Goal: Task Accomplishment & Management: Complete application form

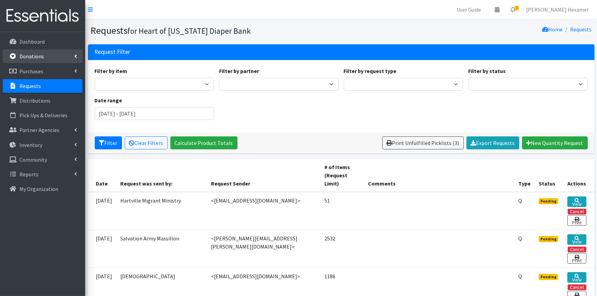
click at [40, 56] on p "Donations" at bounding box center [31, 56] width 25 height 7
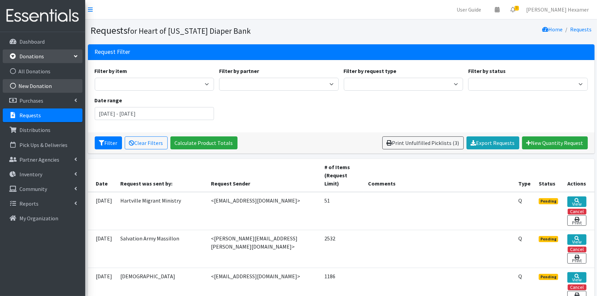
click at [36, 82] on link "New Donation" at bounding box center [43, 86] width 80 height 14
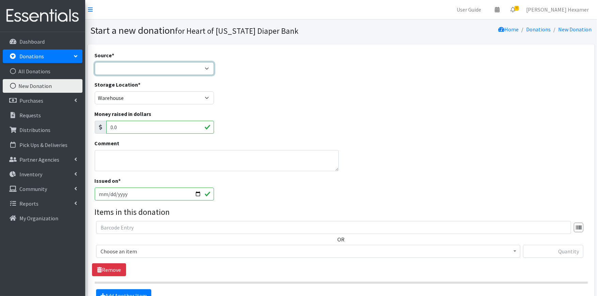
click at [190, 69] on select "Product Drive Manufacturer Donation Site Misc. Donation" at bounding box center [155, 68] width 120 height 13
select select "Donation Site"
click at [95, 62] on select "Product Drive Manufacturer Donation Site Misc. Donation" at bounding box center [155, 68] width 120 height 13
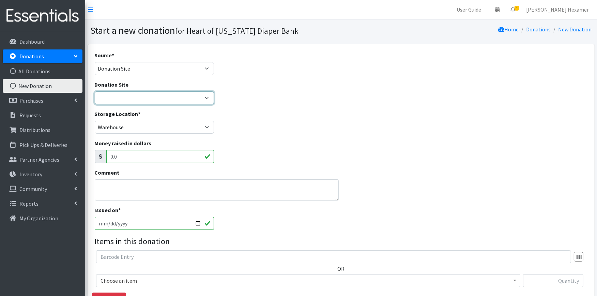
click at [166, 102] on select "2024 Partner Donations Akron Children's Health Center - North Canton Aultman HE…" at bounding box center [155, 97] width 120 height 13
select select "712"
click at [95, 91] on select "2024 Partner Donations Akron Children's Health Center - North Canton Aultman HE…" at bounding box center [155, 97] width 120 height 13
click at [139, 185] on textarea "Comment" at bounding box center [217, 189] width 244 height 21
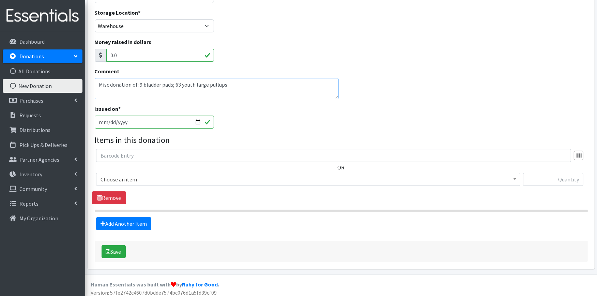
scroll to position [105, 0]
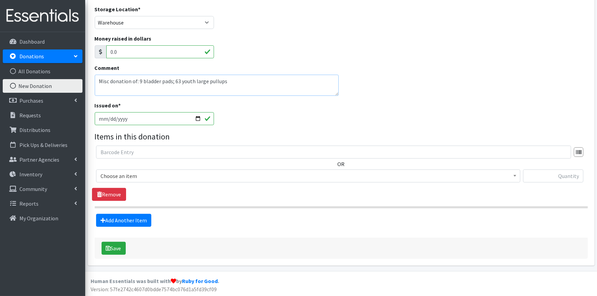
type textarea "Misc donation of: 9 bladder pads; 63 youth large pullups"
click at [257, 175] on span "Choose an item" at bounding box center [309, 176] width 416 height 10
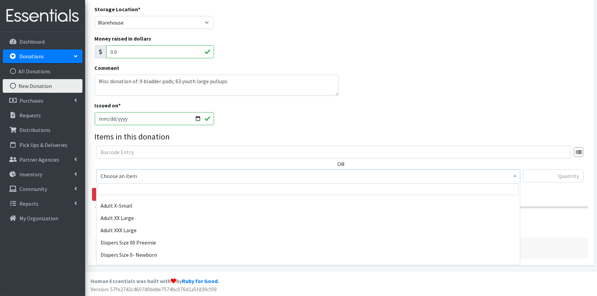
scroll to position [76, 0]
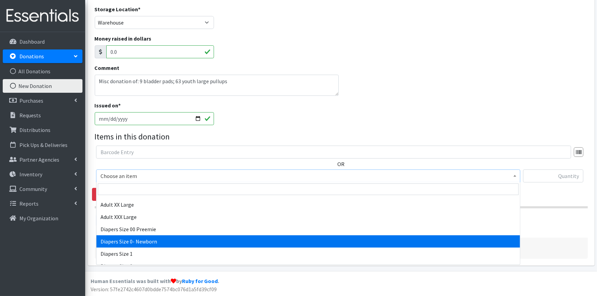
select select "406"
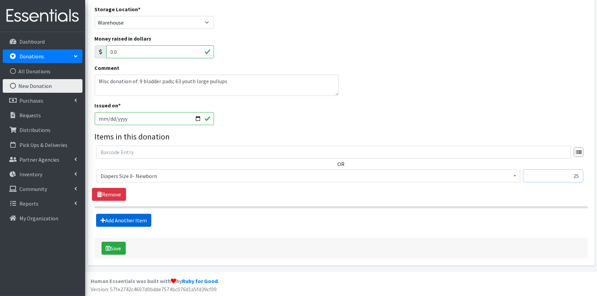
type input "25"
click at [133, 218] on link "Add Another Item" at bounding box center [123, 220] width 55 height 13
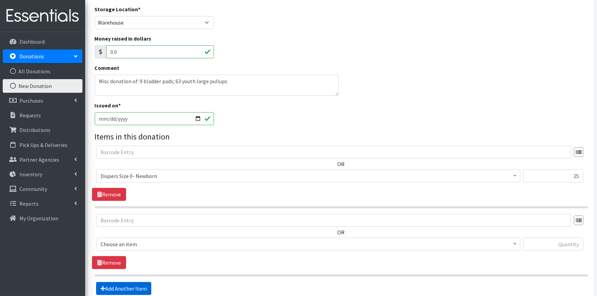
scroll to position [173, 0]
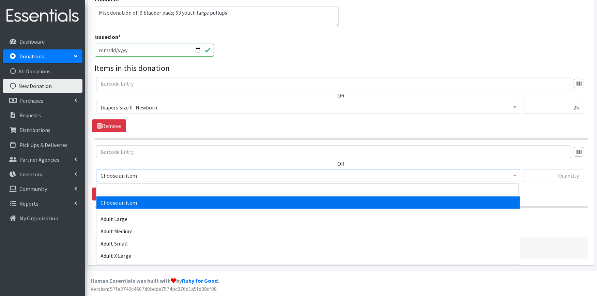
click at [136, 177] on span "Choose an item" at bounding box center [309, 176] width 416 height 10
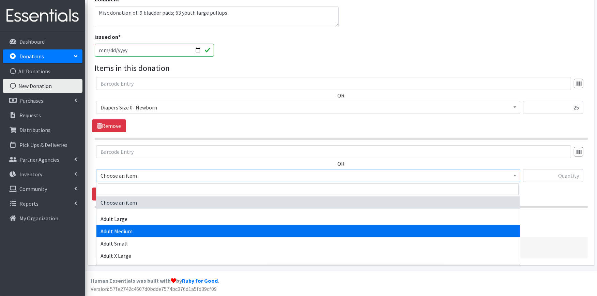
scroll to position [76, 0]
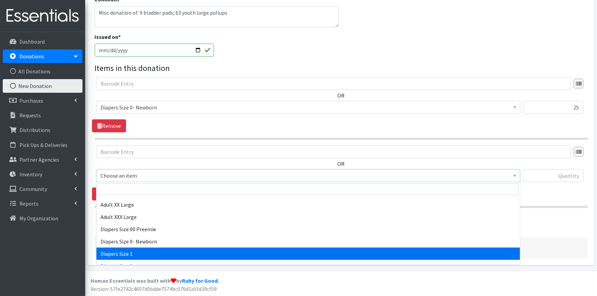
select select "408"
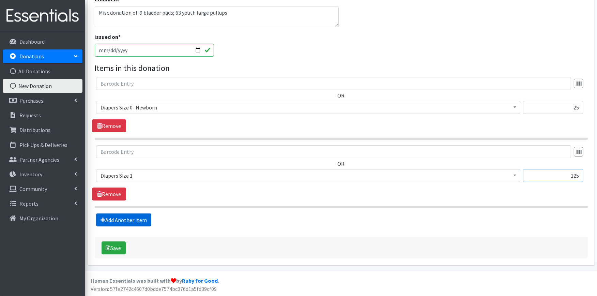
type input "125"
click at [130, 220] on link "Add Another Item" at bounding box center [123, 219] width 55 height 13
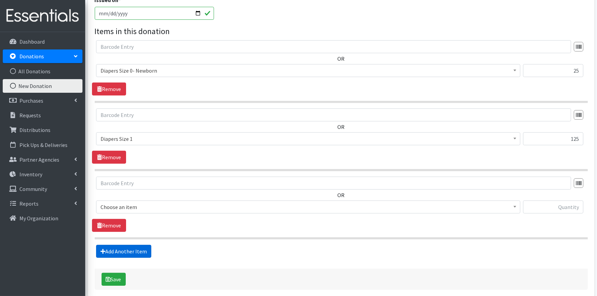
scroll to position [241, 0]
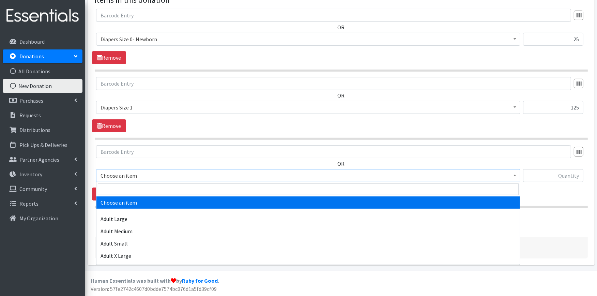
click at [148, 176] on span "Choose an item" at bounding box center [309, 176] width 416 height 10
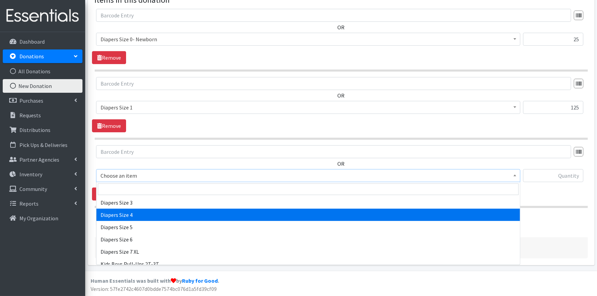
scroll to position [114, 0]
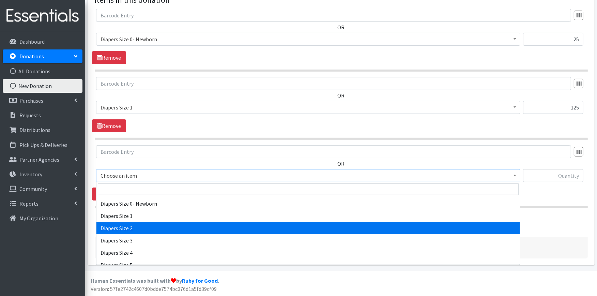
select select "426"
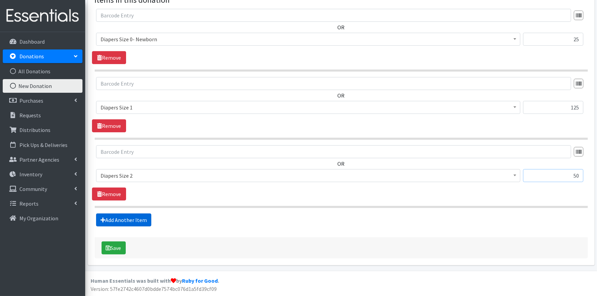
type input "50"
click at [118, 220] on link "Add Another Item" at bounding box center [123, 219] width 55 height 13
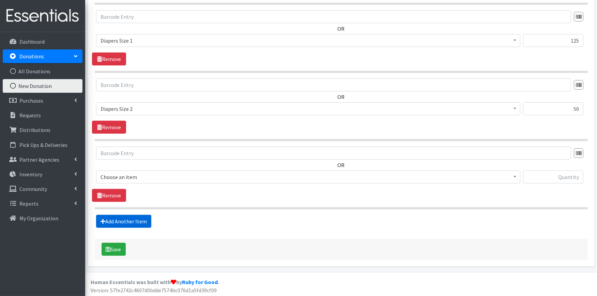
scroll to position [310, 0]
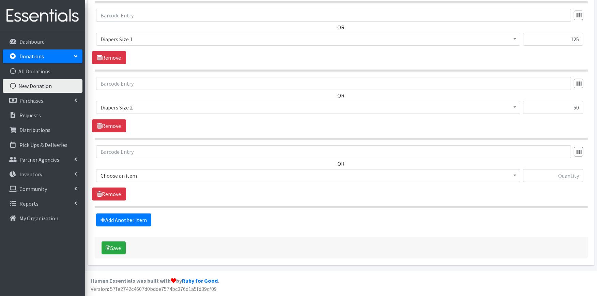
click at [137, 177] on span "Choose an item" at bounding box center [309, 176] width 416 height 10
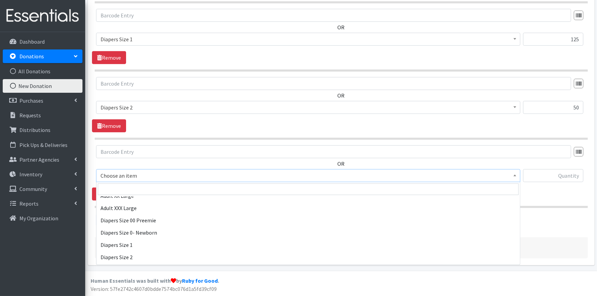
scroll to position [114, 0]
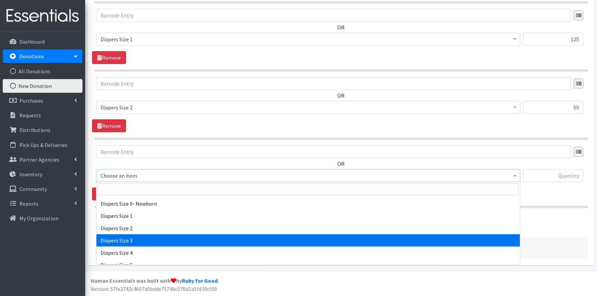
select select "428"
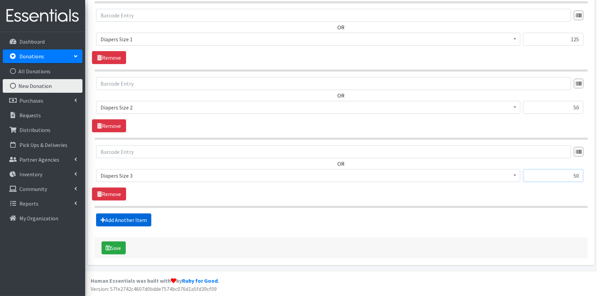
type input "50"
click at [123, 219] on link "Add Another Item" at bounding box center [123, 219] width 55 height 13
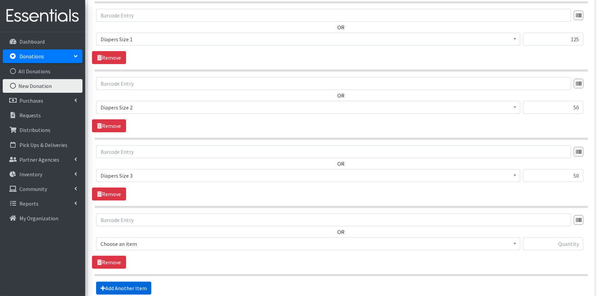
scroll to position [378, 0]
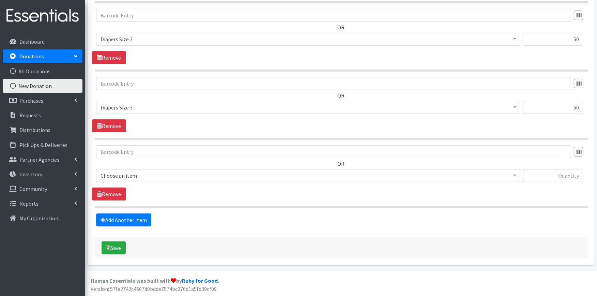
click at [148, 175] on span "Choose an item" at bounding box center [309, 176] width 416 height 10
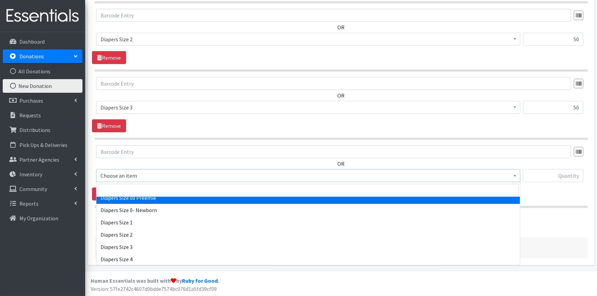
scroll to position [151, 0]
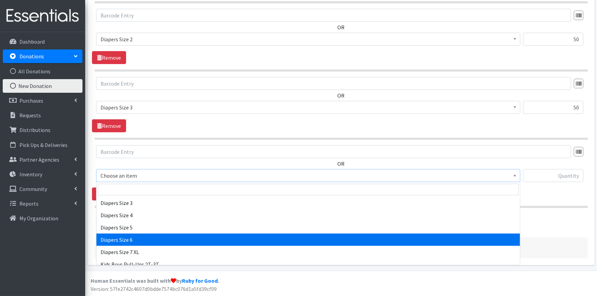
select select "417"
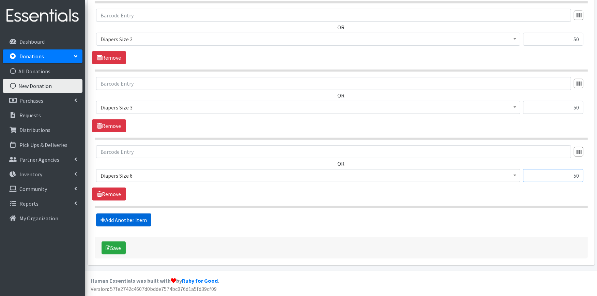
type input "50"
click at [133, 220] on link "Add Another Item" at bounding box center [123, 219] width 55 height 13
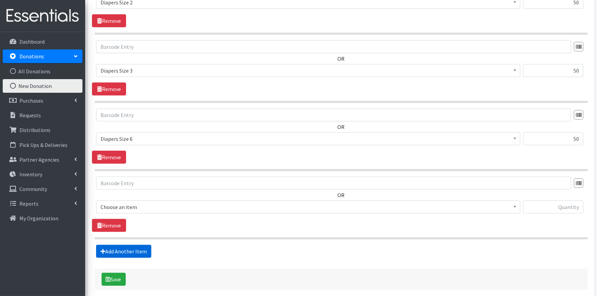
scroll to position [447, 0]
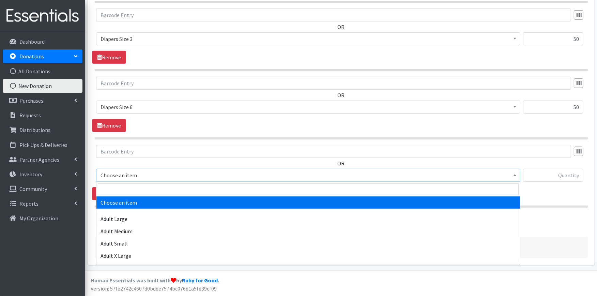
click at [133, 177] on span "Choose an item" at bounding box center [309, 175] width 416 height 10
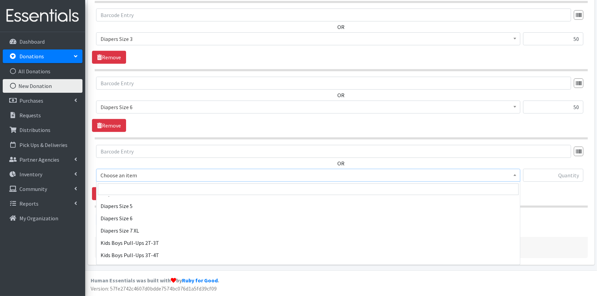
scroll to position [189, 0]
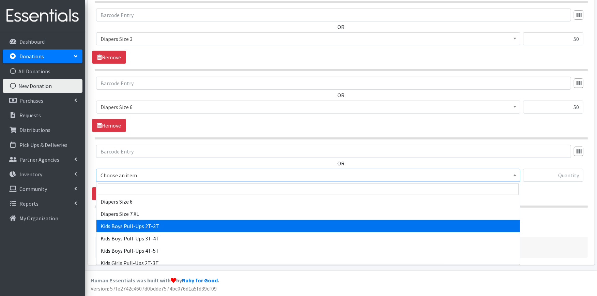
select select "2925"
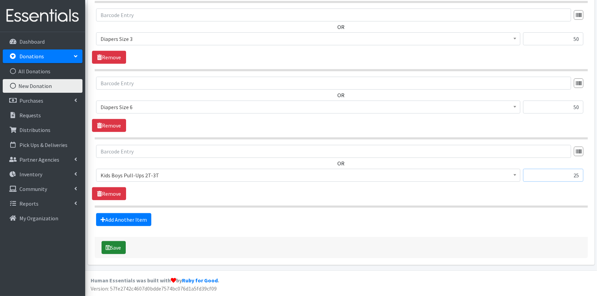
type input "25"
click at [111, 250] on button "Save" at bounding box center [114, 247] width 24 height 13
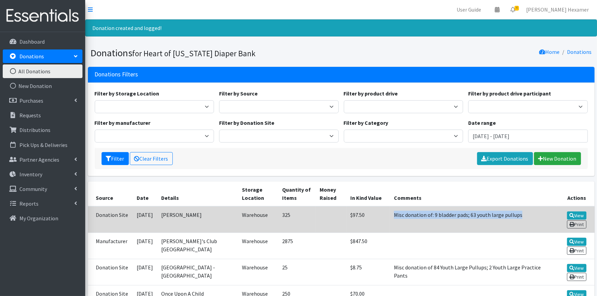
drag, startPoint x: 522, startPoint y: 212, endPoint x: 391, endPoint y: 215, distance: 130.6
click at [391, 215] on td "Misc donation of: 9 bladder pads; 63 youth large pullups" at bounding box center [473, 219] width 166 height 27
copy td "Misc donation of: 9 bladder pads; 63 youth large pullups"
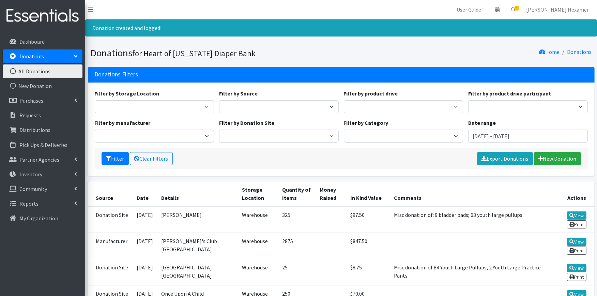
click at [427, 173] on div "Filter by Storage Location Warehouse Filter by Source Donation Site Manufacture…" at bounding box center [341, 129] width 507 height 93
click at [35, 186] on p "Community" at bounding box center [33, 188] width 28 height 7
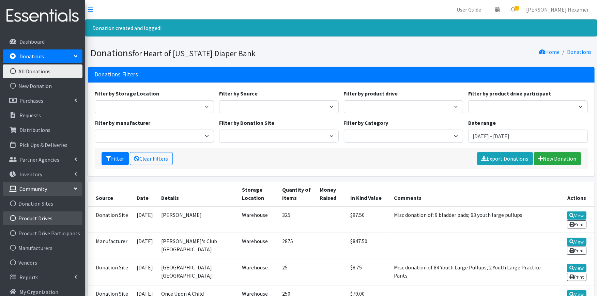
click at [52, 219] on link "Product Drives" at bounding box center [43, 218] width 80 height 14
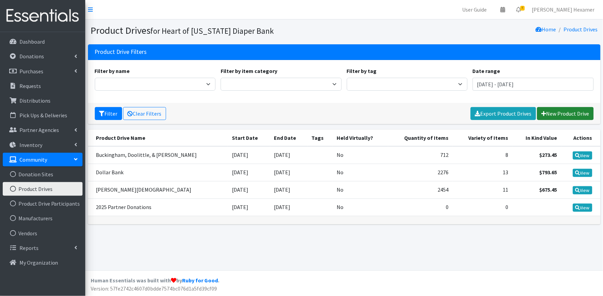
click at [564, 115] on link "New Product Drive" at bounding box center [565, 113] width 57 height 13
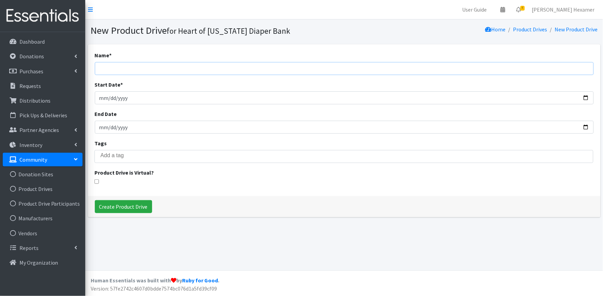
click at [115, 69] on input "Name *" at bounding box center [344, 68] width 499 height 13
type input "Cintas"
type input "[DATE]"
click at [117, 207] on input "Create Product Drive" at bounding box center [123, 206] width 57 height 13
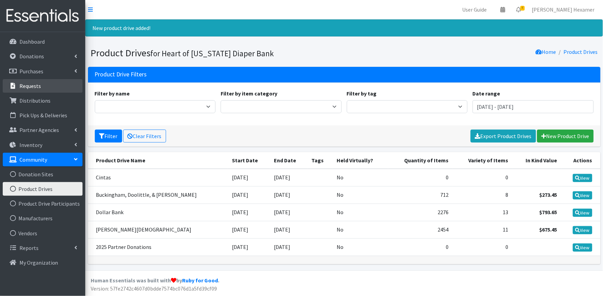
click at [35, 87] on p "Requests" at bounding box center [29, 86] width 21 height 7
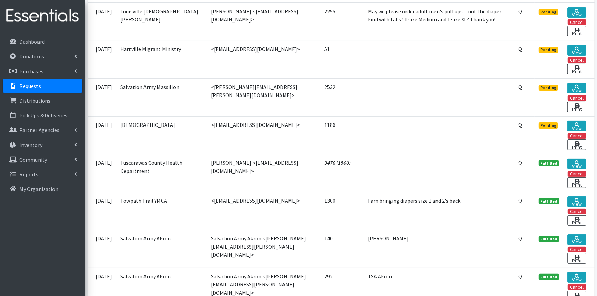
scroll to position [151, 0]
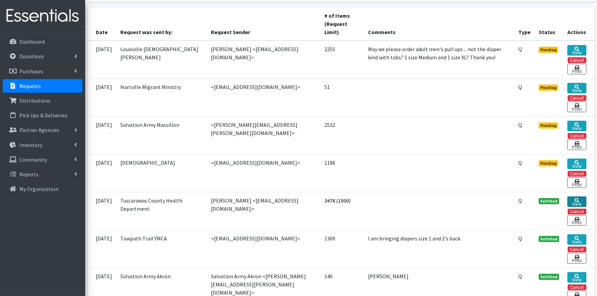
click at [572, 201] on link "View" at bounding box center [577, 201] width 19 height 11
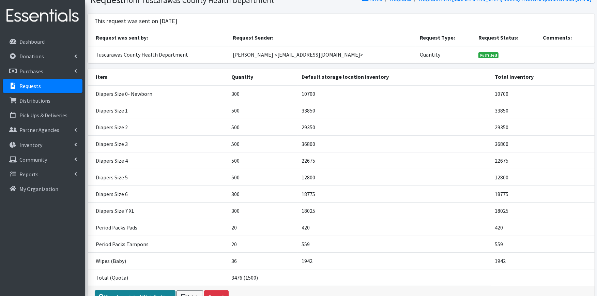
scroll to position [72, 0]
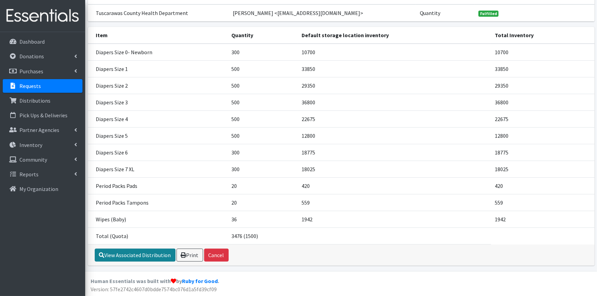
click at [113, 253] on link "View Associated Distribution" at bounding box center [135, 255] width 81 height 13
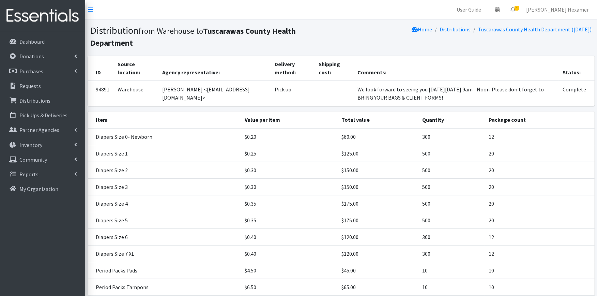
drag, startPoint x: 400, startPoint y: 96, endPoint x: 327, endPoint y: 84, distance: 74.6
click at [354, 84] on td "We look forward to seeing you on Tuesday, August 26 from 9am - Noon. Please don…" at bounding box center [456, 93] width 205 height 25
click at [32, 86] on p "Requests" at bounding box center [29, 86] width 21 height 7
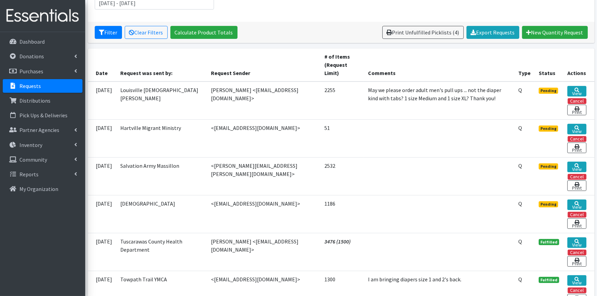
scroll to position [114, 0]
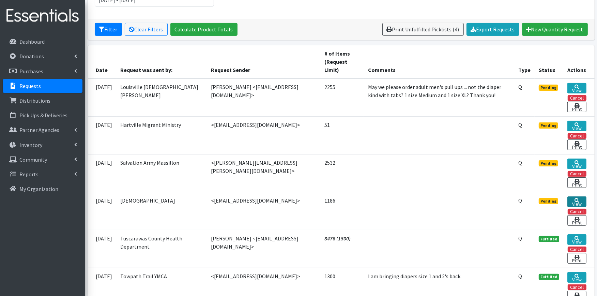
click at [582, 198] on link "View" at bounding box center [577, 201] width 19 height 11
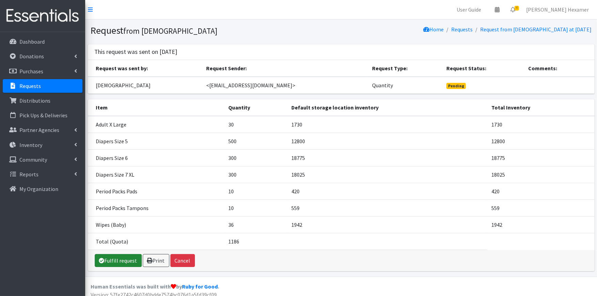
click at [124, 257] on link "Fulfill request" at bounding box center [118, 260] width 47 height 13
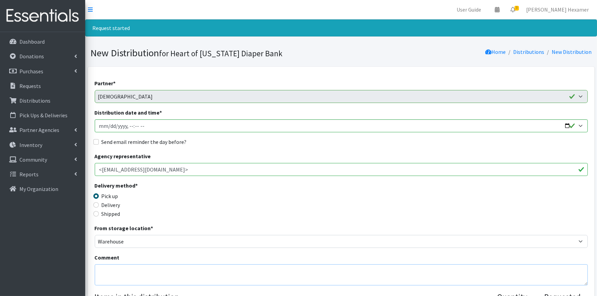
click at [121, 266] on textarea "Comment" at bounding box center [341, 274] width 493 height 21
paste textarea "Misc donation of: 9 bladder pads; 63 youth large pullups"
type textarea "Misc donation of: 9 bladder pads; 63 youth large pullups"
click at [567, 123] on input "Distribution date and time *" at bounding box center [341, 125] width 493 height 13
type input "[DATE]T09:00"
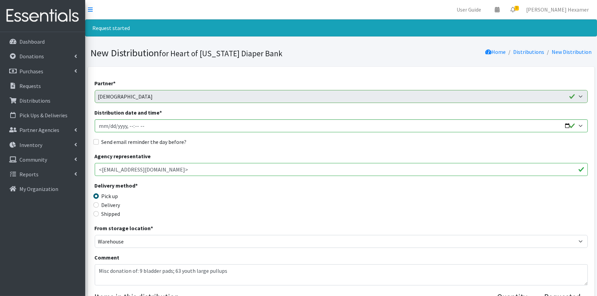
click at [114, 143] on label "Send email reminder the day before?" at bounding box center [144, 142] width 85 height 8
click at [99, 143] on input "Send email reminder the day before?" at bounding box center [95, 141] width 5 height 5
checkbox input "true"
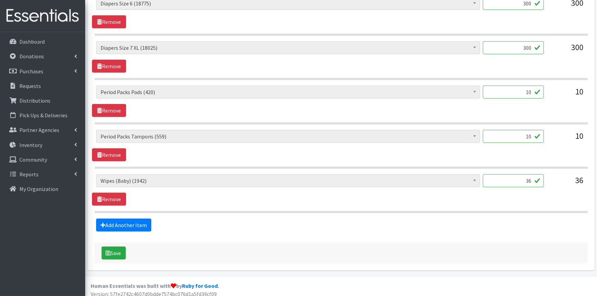
scroll to position [415, 0]
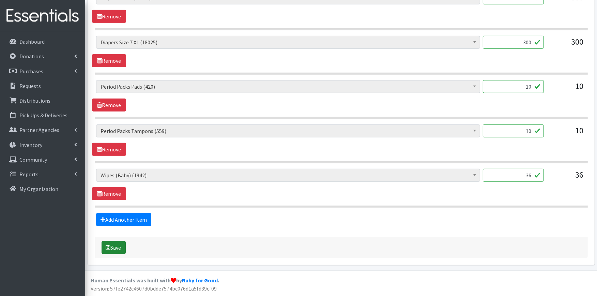
click at [121, 244] on button "Save" at bounding box center [114, 247] width 24 height 13
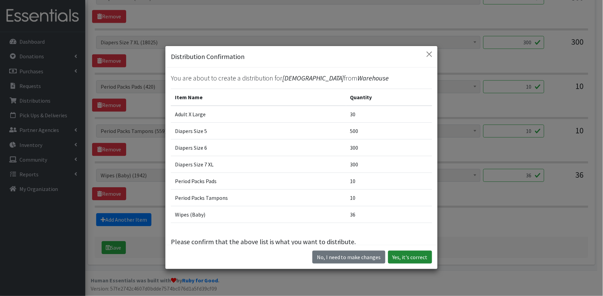
click at [401, 256] on button "Yes, it's correct" at bounding box center [410, 257] width 44 height 13
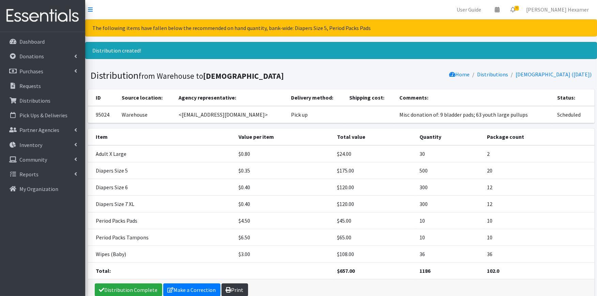
click at [233, 287] on link "Print" at bounding box center [235, 289] width 27 height 13
click at [131, 284] on link "Distribution Complete" at bounding box center [129, 289] width 68 height 13
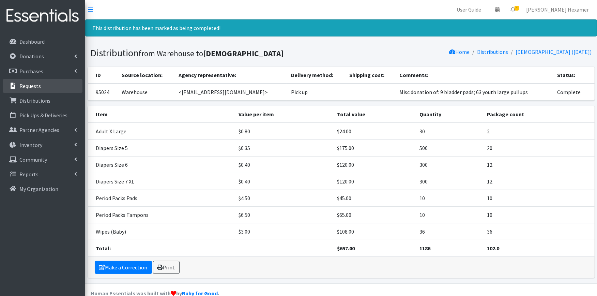
click at [35, 83] on p "Requests" at bounding box center [29, 86] width 21 height 7
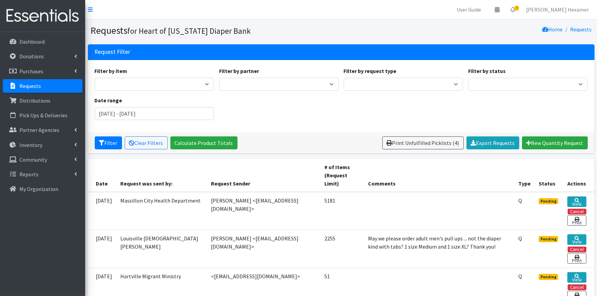
scroll to position [38, 0]
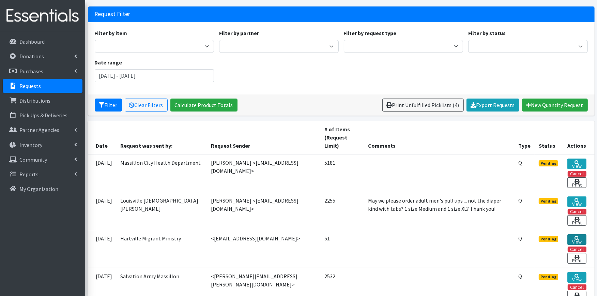
click at [575, 239] on link "View" at bounding box center [577, 239] width 19 height 11
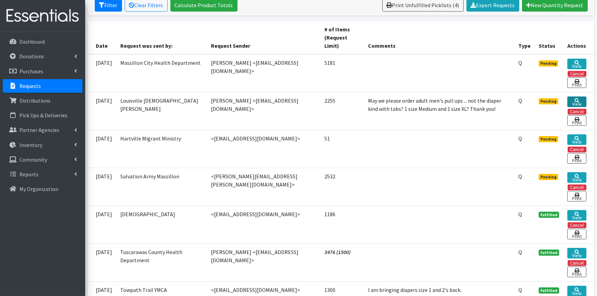
scroll to position [151, 0]
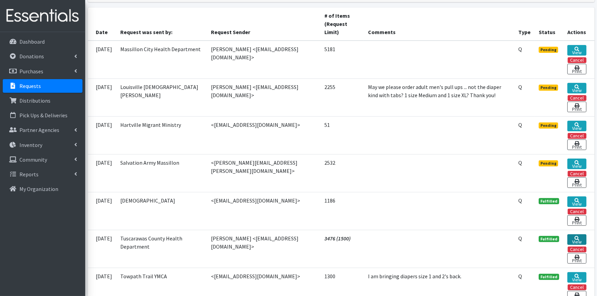
click at [577, 234] on link "View" at bounding box center [577, 239] width 19 height 11
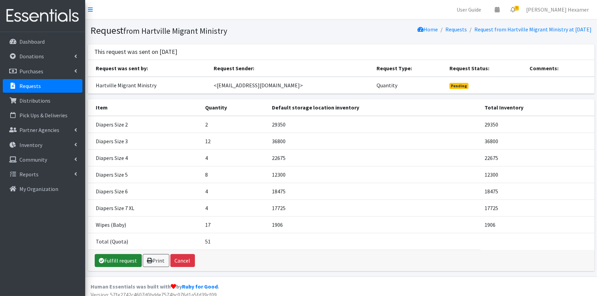
click at [110, 254] on link "Fulfill request" at bounding box center [118, 260] width 47 height 13
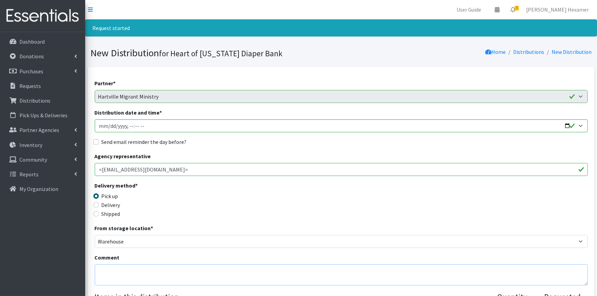
click at [157, 271] on textarea "Comment" at bounding box center [341, 274] width 493 height 21
paste textarea "Misc donation of: 9 bladder pads; 63 youth large pullups"
type textarea "Misc donation of: 9 bladder pads; 63 youth large pullups"
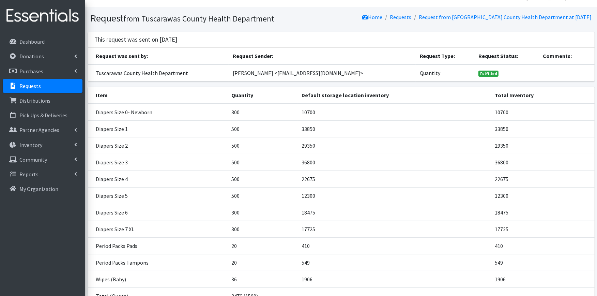
scroll to position [72, 0]
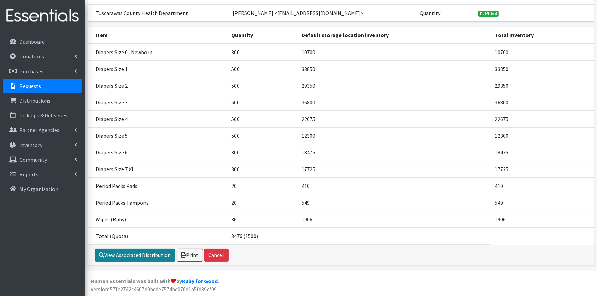
click at [123, 255] on link "View Associated Distribution" at bounding box center [135, 255] width 81 height 13
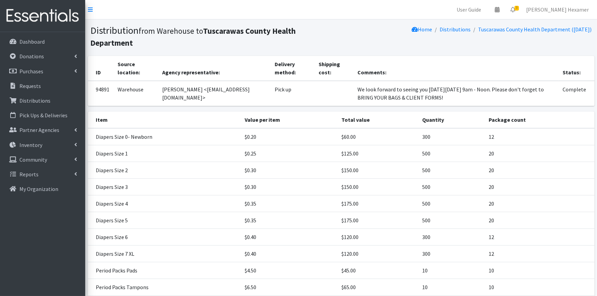
drag, startPoint x: 336, startPoint y: 97, endPoint x: 325, endPoint y: 86, distance: 16.2
click at [354, 86] on td "We look forward to seeing you [DATE][DATE] 9am - Noon. Please don't forget to B…" at bounding box center [456, 93] width 205 height 25
copy td "We look forward to seeing you [DATE][DATE] 9am - Noon. Please don't forget to B…"
click at [19, 85] on p "Requests" at bounding box center [29, 86] width 21 height 7
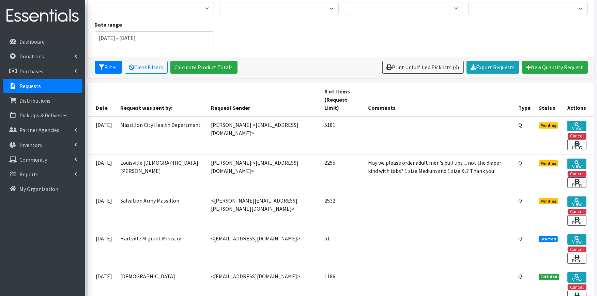
scroll to position [114, 0]
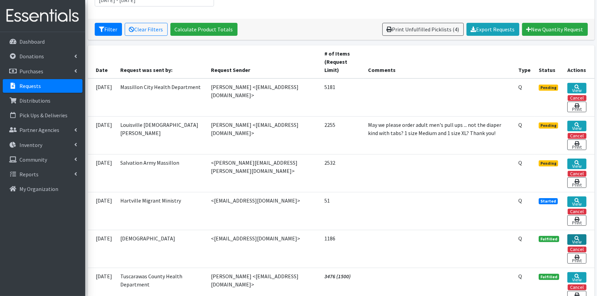
click at [575, 238] on icon at bounding box center [577, 238] width 5 height 5
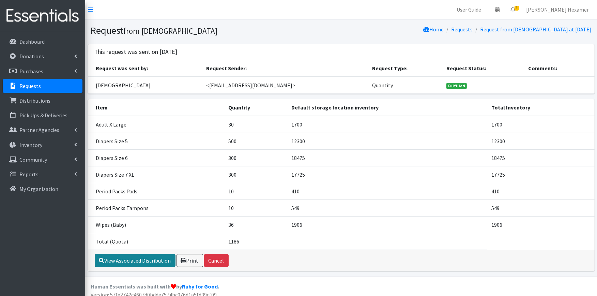
click at [141, 256] on link "View Associated Distribution" at bounding box center [135, 260] width 81 height 13
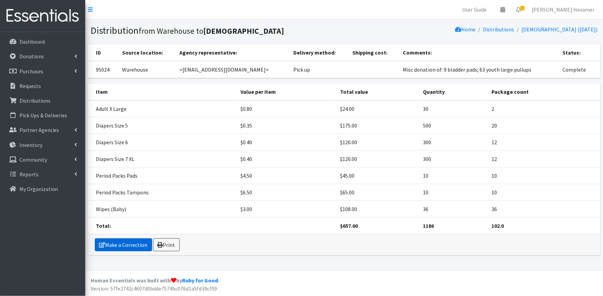
click at [124, 243] on link "Make a Correction" at bounding box center [123, 244] width 57 height 13
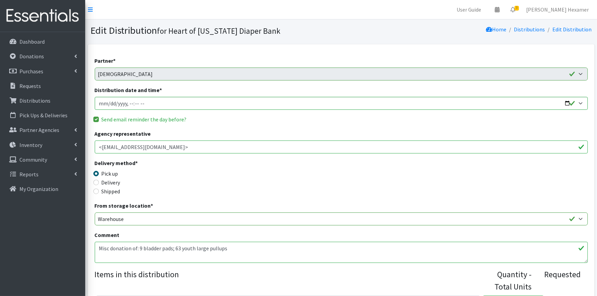
paste textarea "We look forward to seeing you on Tuesday, August 26 from 9am - Noon. Please don…"
drag, startPoint x: 182, startPoint y: 247, endPoint x: 0, endPoint y: 252, distance: 182.5
drag, startPoint x: 407, startPoint y: 252, endPoint x: 117, endPoint y: 275, distance: 291.0
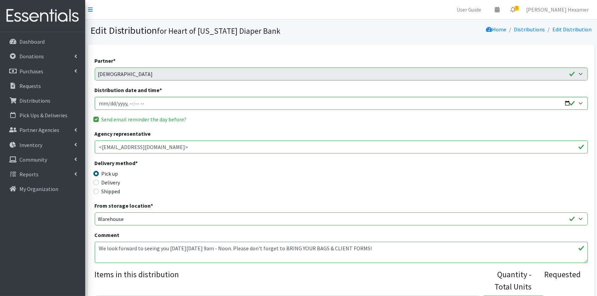
type textarea "We look forward to seeing you on Tuesday, August 26 from 9am - Noon. Please don…"
click at [234, 173] on div "Delivery method * Pick up Delivery Shipped Shipping cost" at bounding box center [341, 180] width 493 height 43
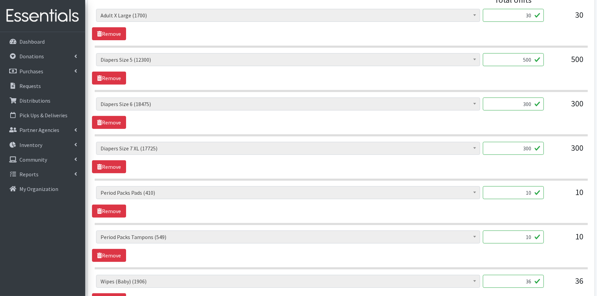
scroll to position [393, 0]
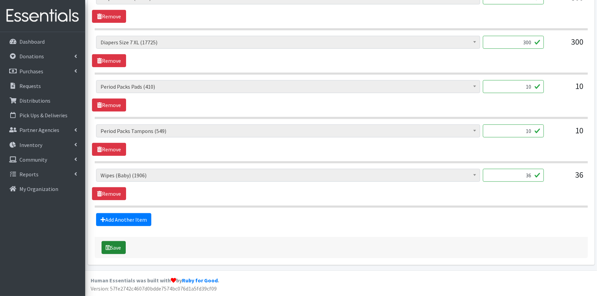
click at [113, 246] on button "Save" at bounding box center [114, 247] width 24 height 13
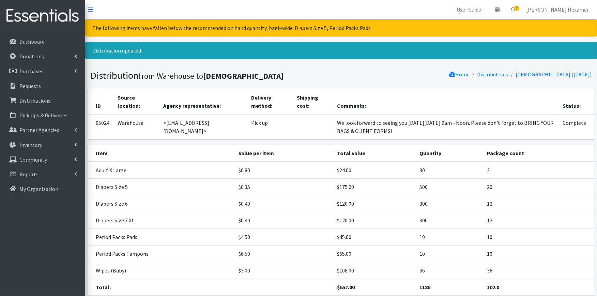
scroll to position [51, 0]
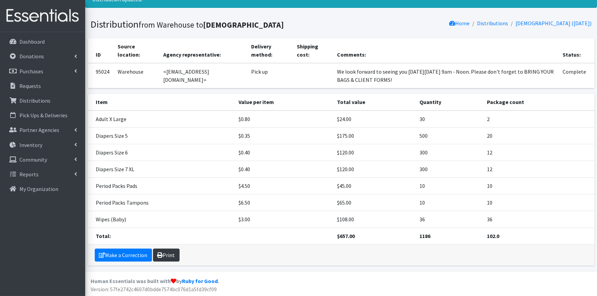
click at [171, 253] on link "Print" at bounding box center [166, 255] width 27 height 13
click at [28, 83] on p "Requests" at bounding box center [29, 86] width 21 height 7
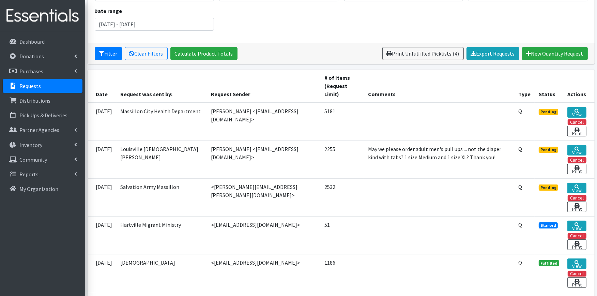
scroll to position [114, 0]
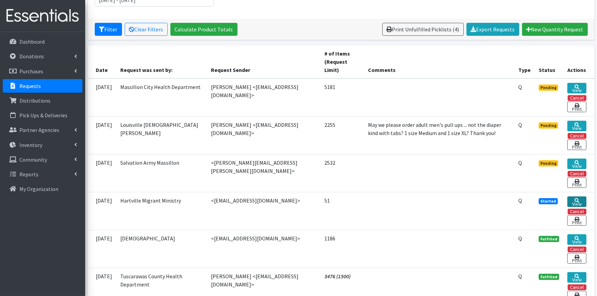
click at [571, 204] on link "View" at bounding box center [577, 201] width 19 height 11
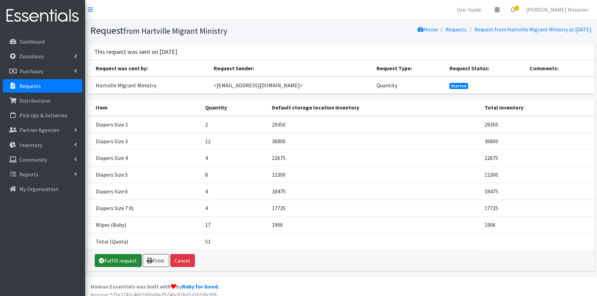
click at [106, 258] on link "Fulfill request" at bounding box center [118, 260] width 47 height 13
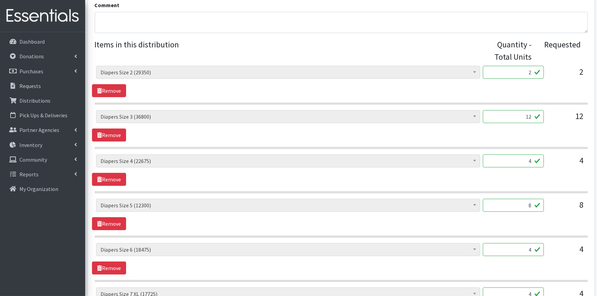
scroll to position [76, 0]
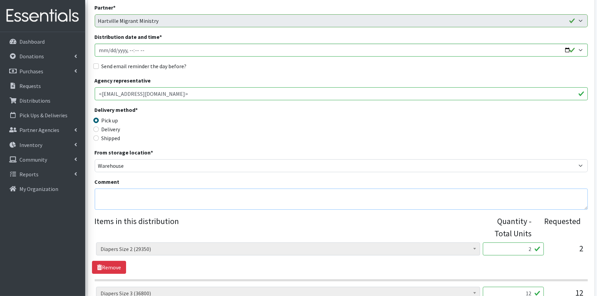
click at [147, 193] on textarea "Comment" at bounding box center [341, 199] width 493 height 21
paste textarea "We look forward to seeing you on Tuesday, August 26 from 9am - Noon. Please don…"
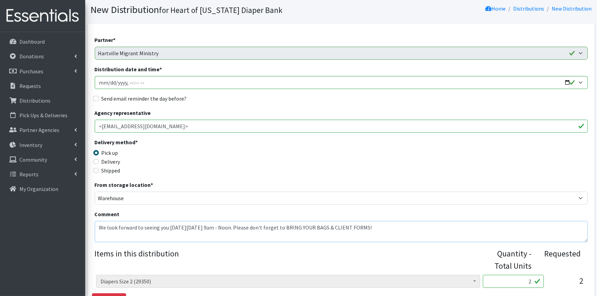
scroll to position [0, 0]
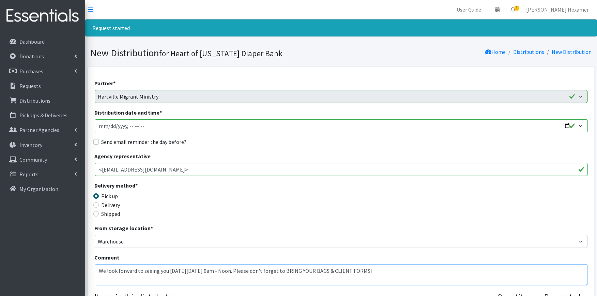
type textarea "We look forward to seeing you on Tuesday, August 26 from 9am - Noon. Please don…"
click at [568, 125] on input "Distribution date and time *" at bounding box center [341, 125] width 493 height 13
type input "2025-08-26T09:00"
drag, startPoint x: 293, startPoint y: 135, endPoint x: 279, endPoint y: 133, distance: 14.1
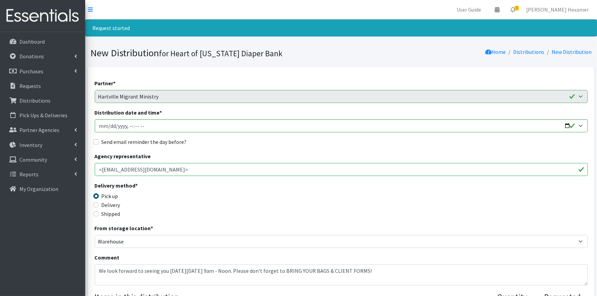
click at [134, 138] on label "Send email reminder the day before?" at bounding box center [144, 142] width 85 height 8
click at [99, 139] on input "Send email reminder the day before?" at bounding box center [95, 141] width 5 height 5
checkbox input "true"
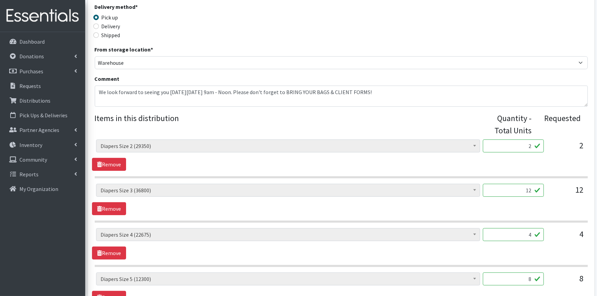
scroll to position [189, 0]
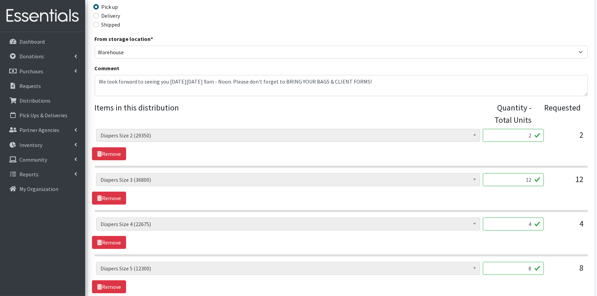
drag, startPoint x: 524, startPoint y: 138, endPoint x: 551, endPoint y: 136, distance: 27.6
click at [551, 136] on div "Adult XXX Large (0) Adult Large (770) Adult XX Large (0) Adult Medium (0) Adult…" at bounding box center [341, 138] width 490 height 18
type input "50"
type input "300"
type input "100"
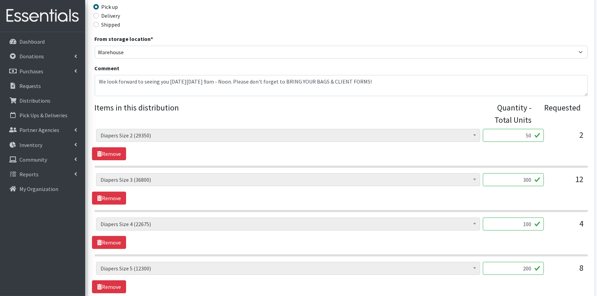
type input "200"
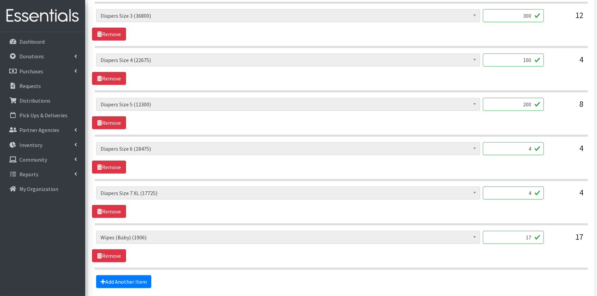
scroll to position [354, 0]
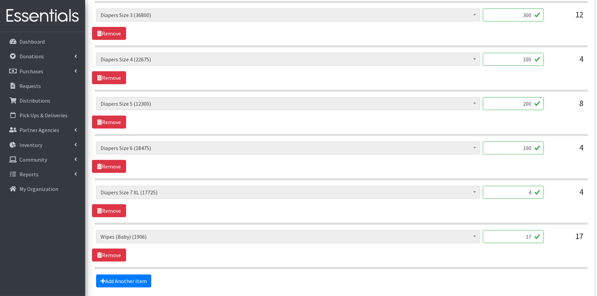
type input "100"
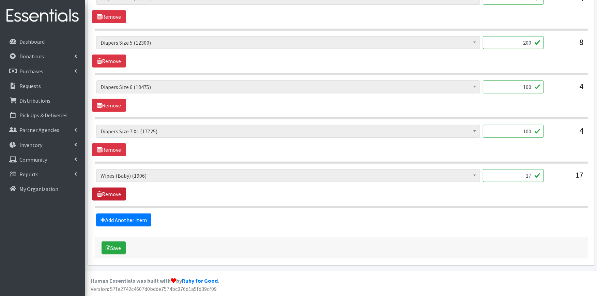
scroll to position [415, 0]
click at [108, 246] on icon "submit" at bounding box center [108, 247] width 5 height 5
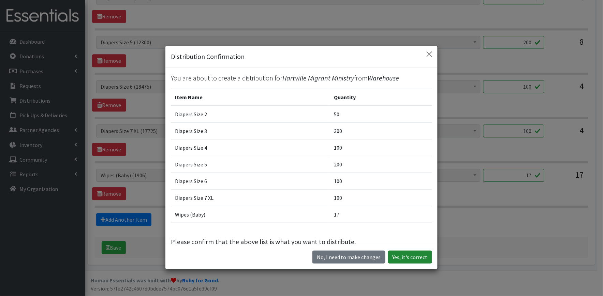
click at [401, 258] on button "Yes, it's correct" at bounding box center [410, 257] width 44 height 13
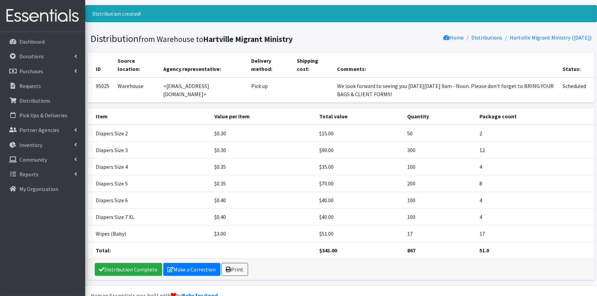
scroll to position [51, 0]
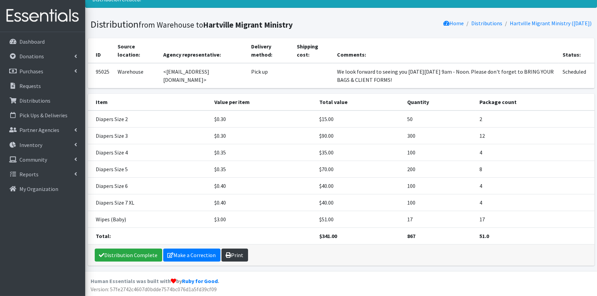
click at [244, 254] on link "Print" at bounding box center [235, 255] width 27 height 13
click at [139, 250] on link "Distribution Complete" at bounding box center [129, 255] width 68 height 13
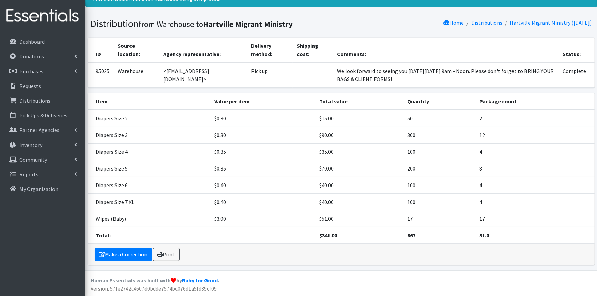
scroll to position [0, 0]
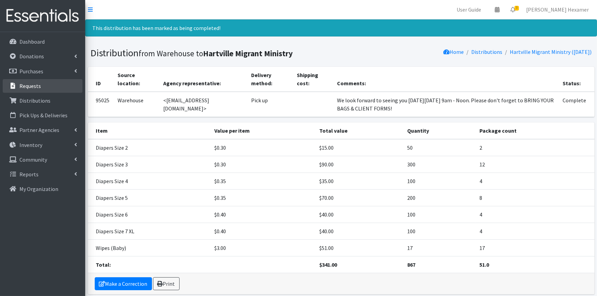
click at [31, 81] on link "Requests" at bounding box center [43, 86] width 80 height 14
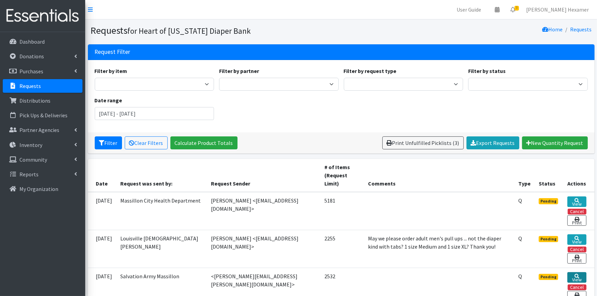
click at [574, 280] on link "View" at bounding box center [577, 277] width 19 height 11
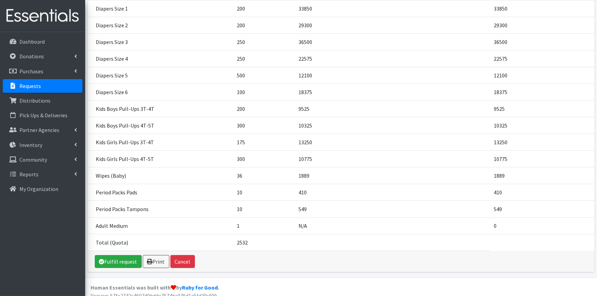
scroll to position [123, 0]
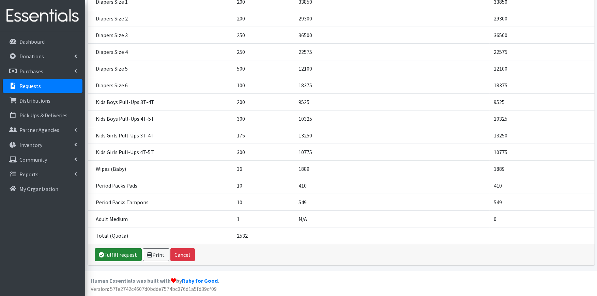
click at [117, 254] on link "Fulfill request" at bounding box center [118, 254] width 47 height 13
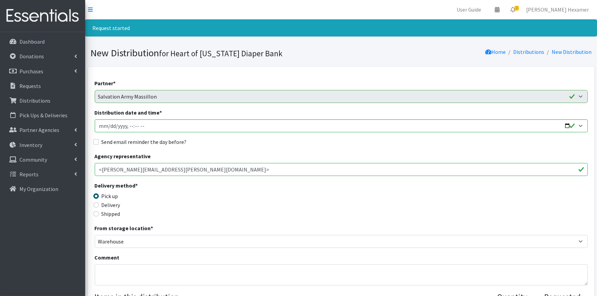
click at [169, 118] on div "Distribution date and time *" at bounding box center [341, 120] width 493 height 24
click at [195, 125] on input "Distribution date and time *" at bounding box center [341, 125] width 493 height 13
drag, startPoint x: 575, startPoint y: 125, endPoint x: 571, endPoint y: 125, distance: 3.8
click at [573, 126] on input "Distribution date and time *" at bounding box center [341, 125] width 493 height 13
click at [567, 125] on input "Distribution date and time *" at bounding box center [341, 125] width 493 height 13
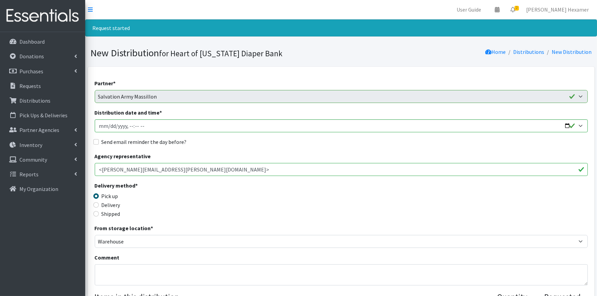
type input "2025-08-26T09:00"
click at [115, 144] on label "Send email reminder the day before?" at bounding box center [144, 142] width 85 height 8
click at [99, 144] on input "Send email reminder the day before?" at bounding box center [95, 141] width 5 height 5
checkbox input "true"
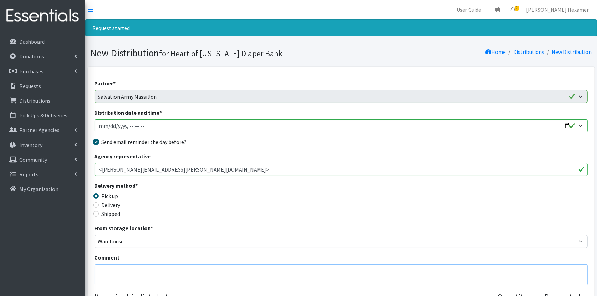
click at [108, 270] on textarea "Comment" at bounding box center [341, 274] width 493 height 21
paste textarea "We look forward to seeing you on Tuesday, August 26 from 9am - Noon. Please don…"
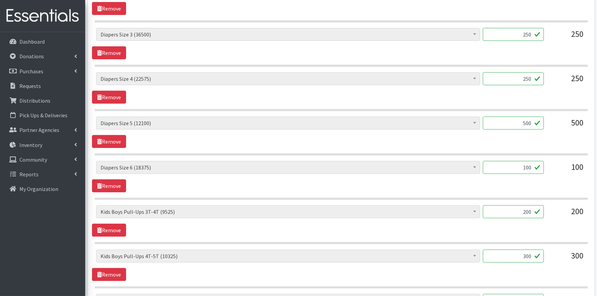
scroll to position [727, 0]
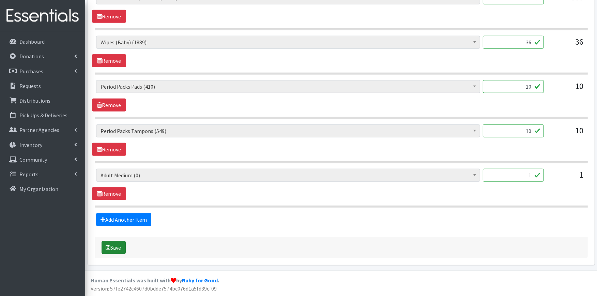
type textarea "We look forward to seeing you on Tuesday, August 26 from 9am - Noon. Please don…"
click at [123, 247] on button "Save" at bounding box center [114, 247] width 24 height 13
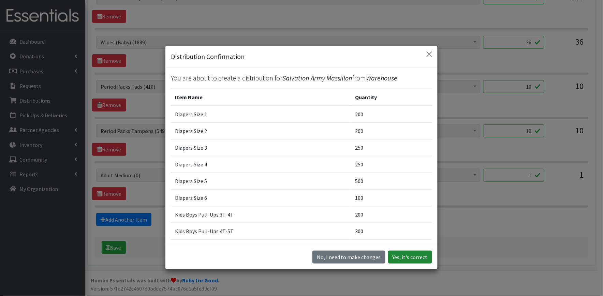
click at [405, 256] on button "Yes, it's correct" at bounding box center [410, 257] width 44 height 13
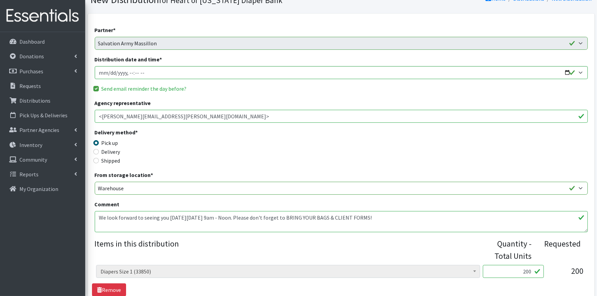
scroll to position [0, 0]
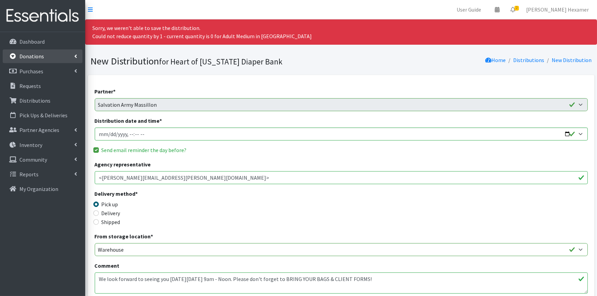
click at [36, 54] on p "Donations" at bounding box center [31, 56] width 25 height 7
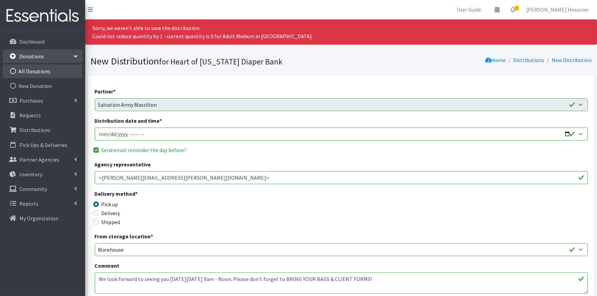
click at [38, 70] on link "All Donations" at bounding box center [43, 71] width 80 height 14
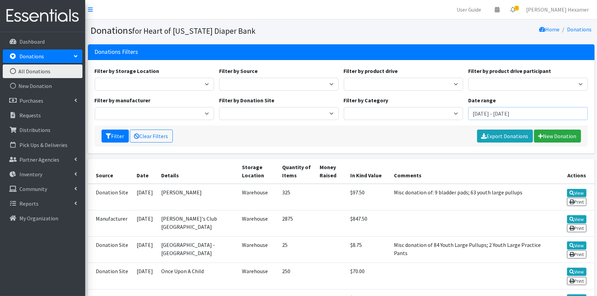
click at [496, 111] on input "[DATE] - [DATE]" at bounding box center [528, 113] width 120 height 13
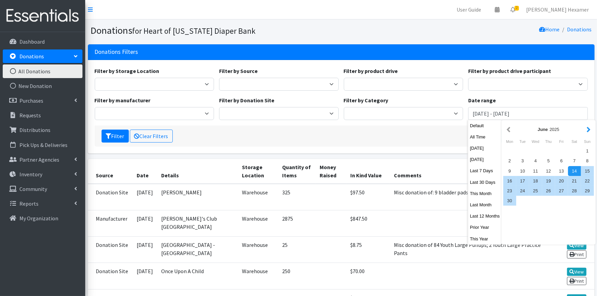
click at [589, 130] on button "button" at bounding box center [588, 129] width 7 height 9
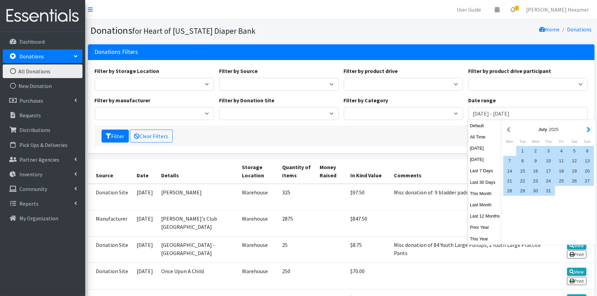
click at [589, 127] on button "button" at bounding box center [588, 129] width 7 height 9
click at [557, 148] on div "1" at bounding box center [561, 151] width 13 height 10
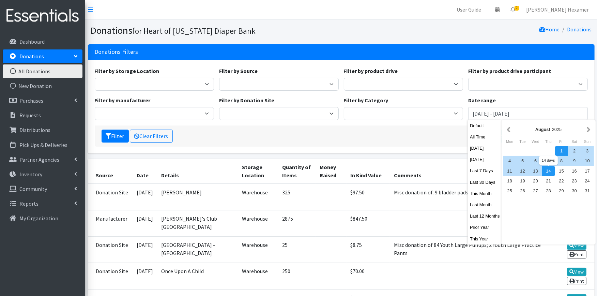
click at [549, 168] on div "14" at bounding box center [548, 171] width 13 height 10
type input "August 1, 2025 - August 14, 2025"
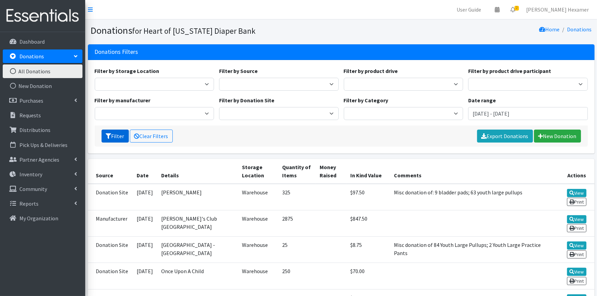
click at [116, 137] on button "Filter" at bounding box center [115, 136] width 27 height 13
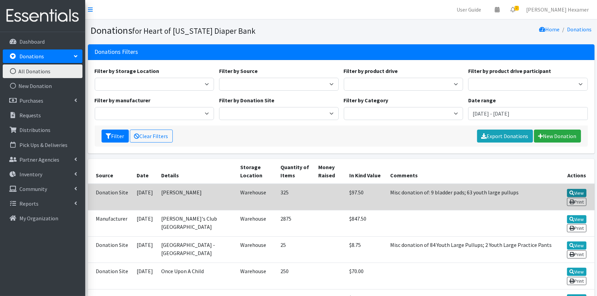
click at [580, 189] on link "View" at bounding box center [576, 193] width 19 height 8
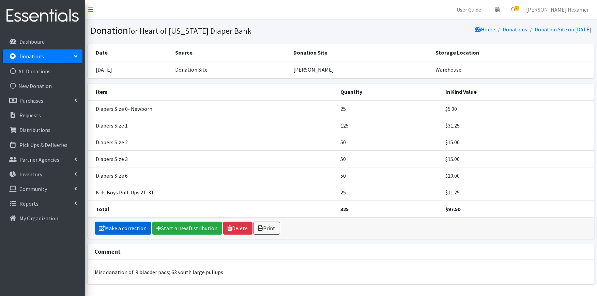
click at [128, 226] on link "Make a correction" at bounding box center [123, 228] width 57 height 13
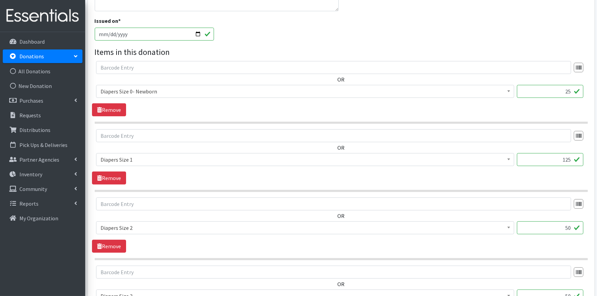
scroll to position [515, 0]
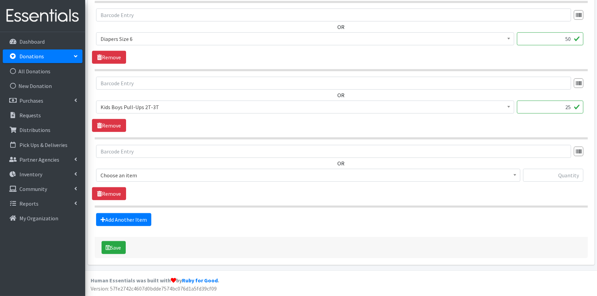
click at [132, 173] on span "Choose an item" at bounding box center [309, 175] width 416 height 10
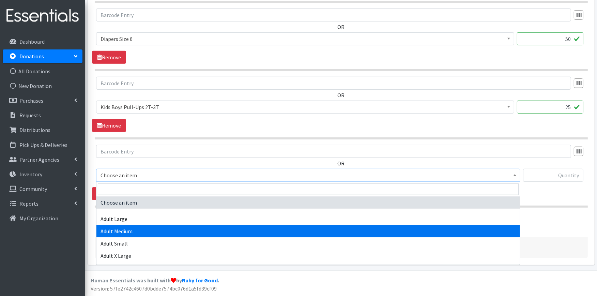
drag, startPoint x: 158, startPoint y: 223, endPoint x: 162, endPoint y: 228, distance: 6.8
select select "4933"
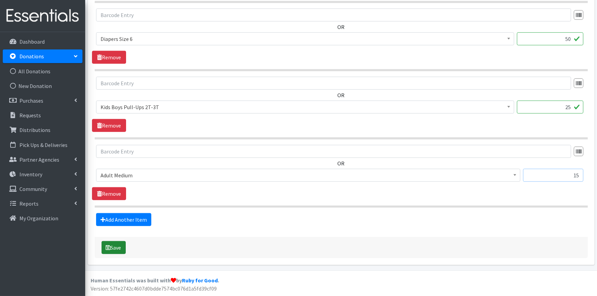
type input "15"
click at [110, 245] on icon "submit" at bounding box center [108, 247] width 5 height 5
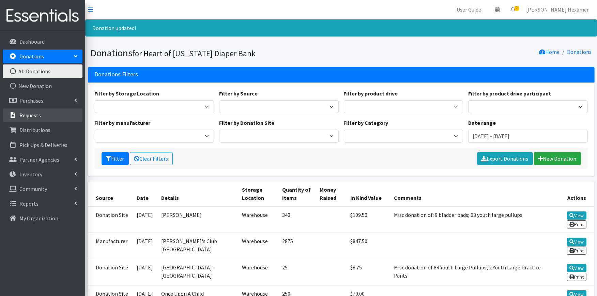
click at [31, 115] on p "Requests" at bounding box center [29, 115] width 21 height 7
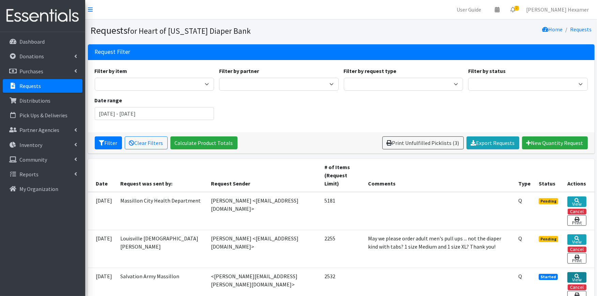
click at [578, 281] on link "View" at bounding box center [577, 277] width 19 height 11
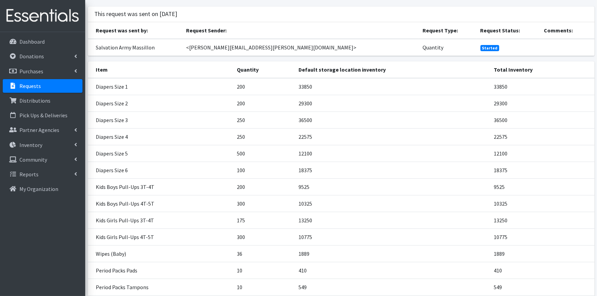
scroll to position [123, 0]
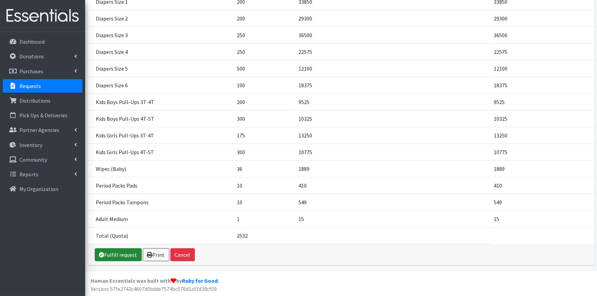
click at [111, 253] on link "Fulfill request" at bounding box center [118, 254] width 47 height 13
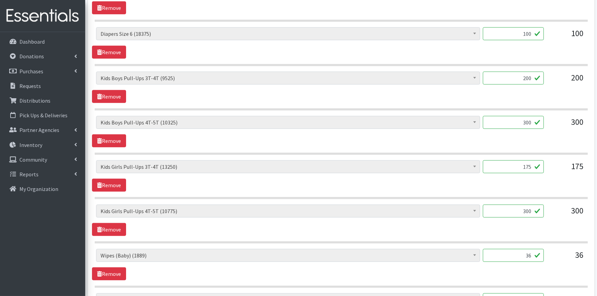
scroll to position [682, 0]
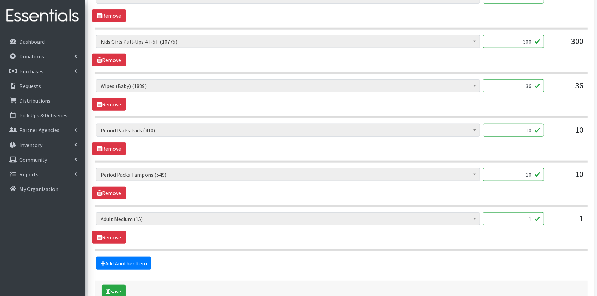
drag, startPoint x: 513, startPoint y: 217, endPoint x: 552, endPoint y: 220, distance: 39.0
click at [552, 220] on div "Adult XXX Large (0) Adult Large (770) Adult XX Large (0) Adult Medium (15) Adul…" at bounding box center [341, 221] width 490 height 18
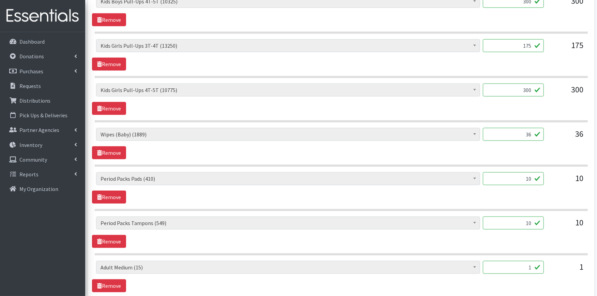
scroll to position [647, 0]
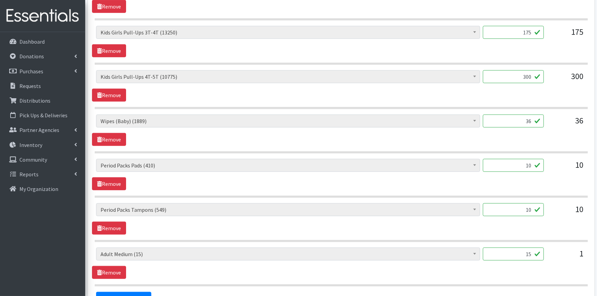
type input "15"
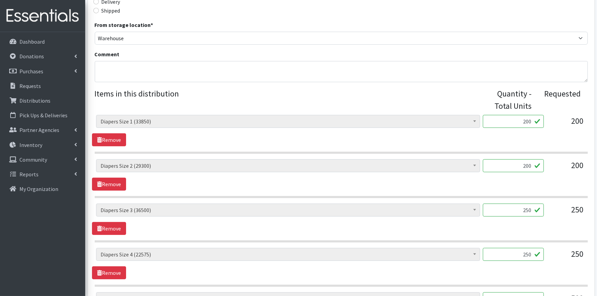
scroll to position [0, 0]
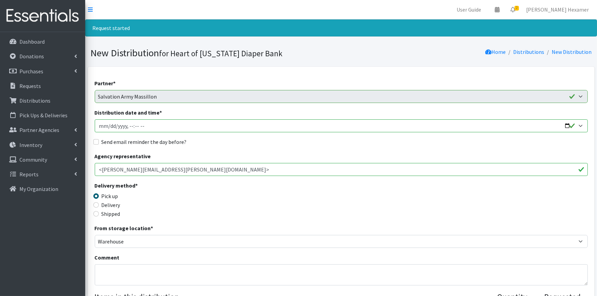
click at [571, 124] on input "Distribution date and time *" at bounding box center [341, 125] width 493 height 13
type input "[DATE]T09:00"
drag, startPoint x: 306, startPoint y: 144, endPoint x: 294, endPoint y: 138, distance: 13.4
click at [306, 144] on div "Send email reminder the day before?" at bounding box center [341, 142] width 493 height 8
click at [131, 141] on label "Send email reminder the day before?" at bounding box center [144, 142] width 85 height 8
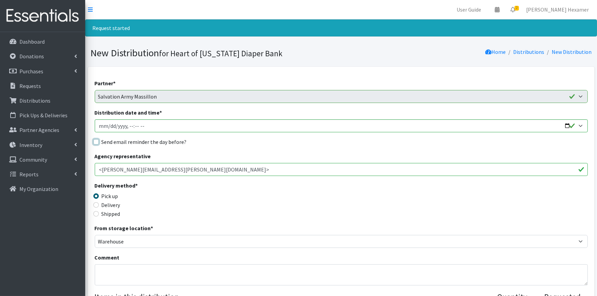
click at [99, 141] on input "Send email reminder the day before?" at bounding box center [95, 141] width 5 height 5
checkbox input "true"
click at [99, 265] on textarea "Comment" at bounding box center [341, 274] width 493 height 21
paste textarea "We look forward to seeing you [DATE][DATE] 9am - Noon. Please don't forget to B…"
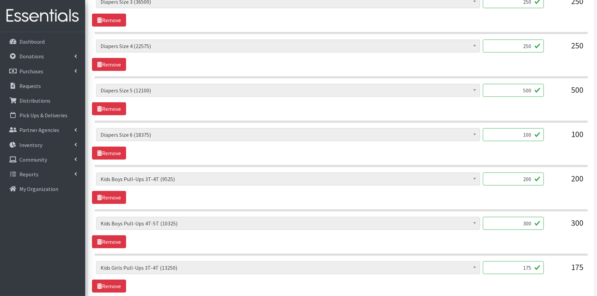
scroll to position [727, 0]
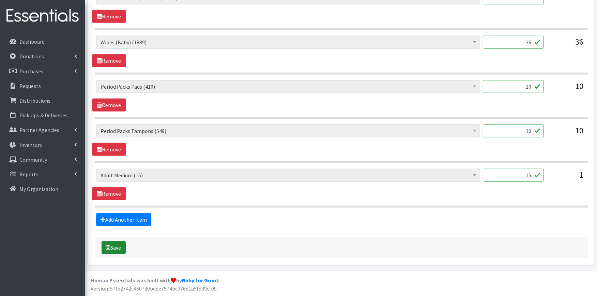
type textarea "We look forward to seeing you [DATE][DATE] 9am - Noon. Please don't forget to B…"
click at [115, 248] on button "Save" at bounding box center [114, 247] width 24 height 13
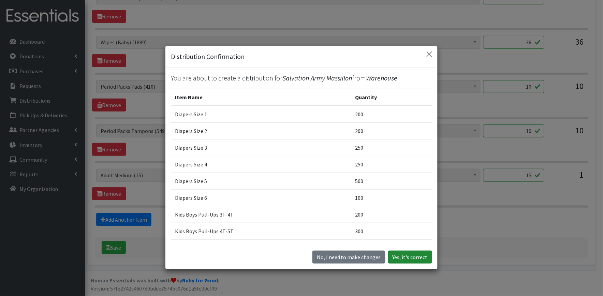
click at [404, 256] on button "Yes, it's correct" at bounding box center [410, 257] width 44 height 13
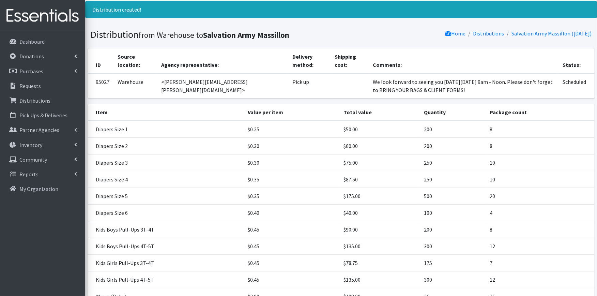
scroll to position [177, 0]
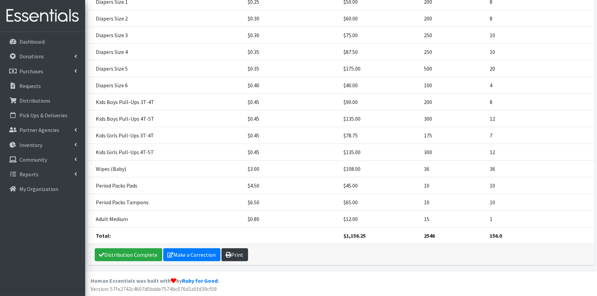
click at [239, 254] on link "Print" at bounding box center [235, 254] width 27 height 13
click at [121, 253] on link "Distribution Complete" at bounding box center [129, 254] width 68 height 13
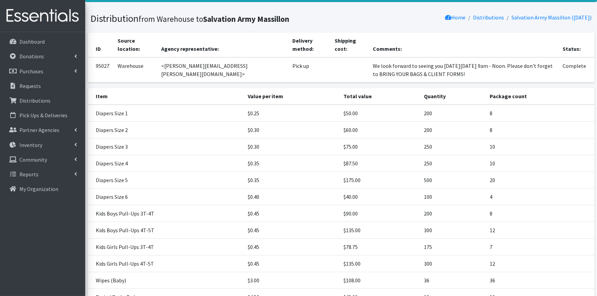
scroll to position [0, 0]
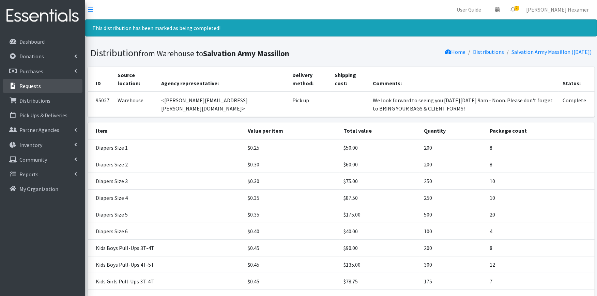
click at [36, 83] on p "Requests" at bounding box center [29, 86] width 21 height 7
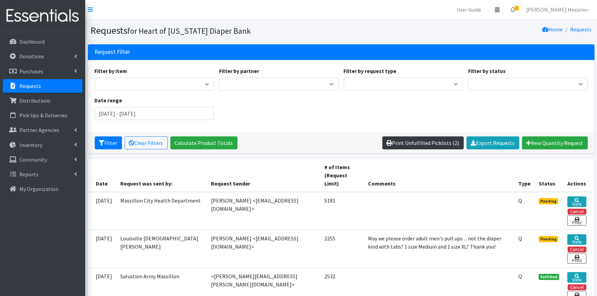
click at [433, 145] on link "Print Unfulfilled Picklists (2)" at bounding box center [423, 142] width 81 height 13
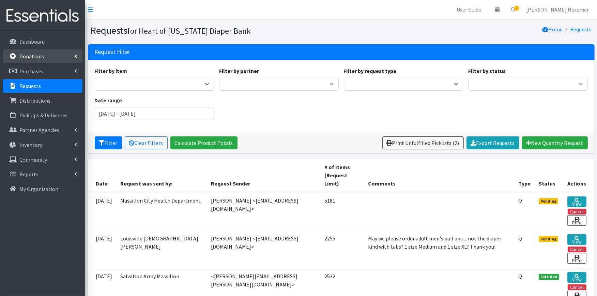
click at [36, 58] on p "Donations" at bounding box center [31, 56] width 25 height 7
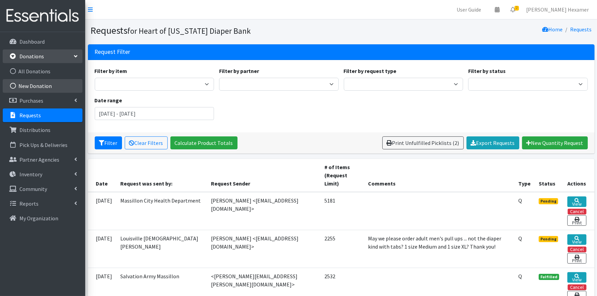
click at [40, 85] on link "New Donation" at bounding box center [43, 86] width 80 height 14
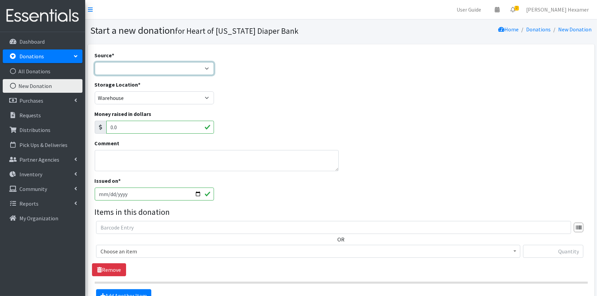
click at [121, 69] on select "Product Drive Manufacturer Donation Site Misc. Donation" at bounding box center [155, 68] width 120 height 13
select select "Donation Site"
click at [95, 62] on select "Product Drive Manufacturer Donation Site Misc. Donation" at bounding box center [155, 68] width 120 height 13
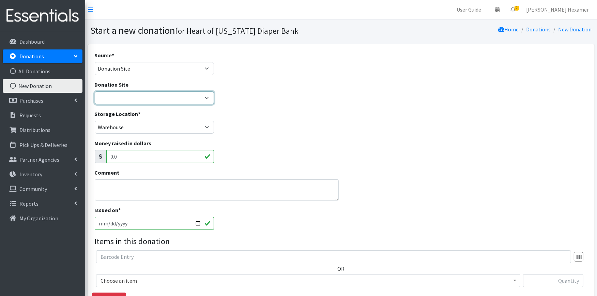
click at [123, 96] on select "2024 Partner Donations Akron Children's Health Center - [GEOGRAPHIC_DATA] [PERS…" at bounding box center [155, 97] width 120 height 13
select select "26"
click at [95, 91] on select "2024 Partner Donations Akron Children's Health Center - [GEOGRAPHIC_DATA] [PERS…" at bounding box center [155, 97] width 120 height 13
click at [96, 180] on textarea "Comment" at bounding box center [217, 189] width 244 height 21
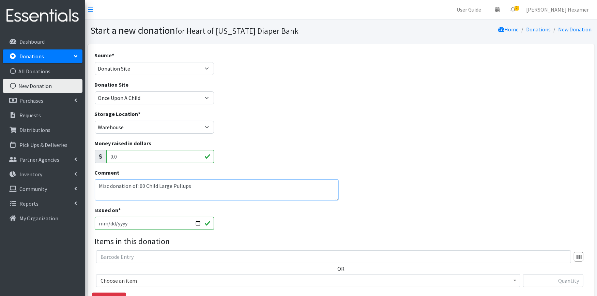
drag, startPoint x: 225, startPoint y: 184, endPoint x: 96, endPoint y: 241, distance: 141.2
click at [0, 192] on html "User Guide 0 Pick-ups remaining this week View Calendar 2 2 Requests 0 Partner …" at bounding box center [298, 200] width 597 height 401
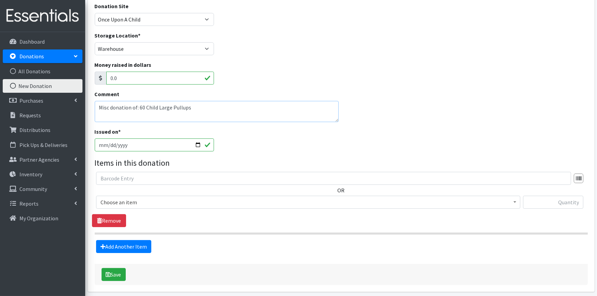
scroll to position [105, 0]
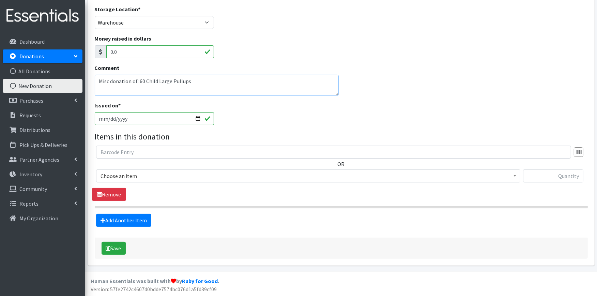
type textarea "Misc donation of: 60 Child Large Pullups"
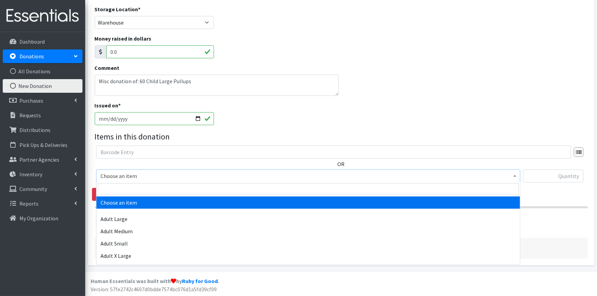
click at [151, 176] on span "Choose an item" at bounding box center [309, 176] width 416 height 10
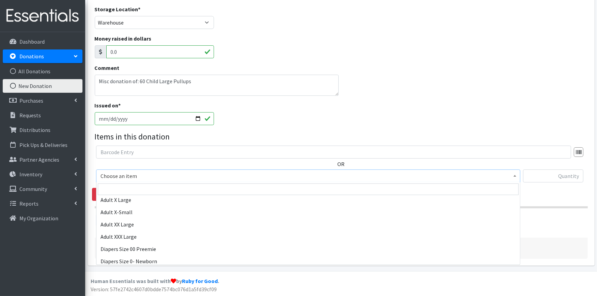
scroll to position [76, 0]
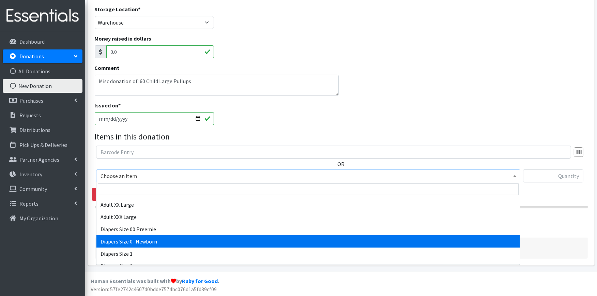
select select "406"
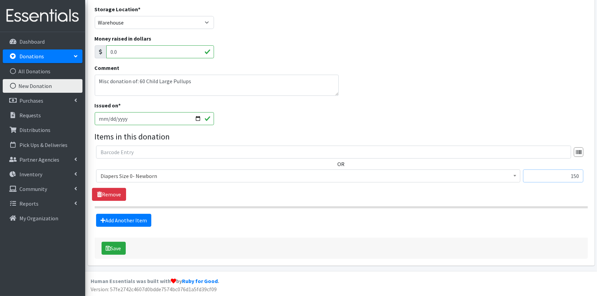
type input "150"
click at [131, 213] on fieldset "Items in this donation OR Choose an item Adult Large Adult Medium Adult Small A…" at bounding box center [341, 179] width 493 height 96
click at [132, 219] on link "Add Another Item" at bounding box center [123, 220] width 55 height 13
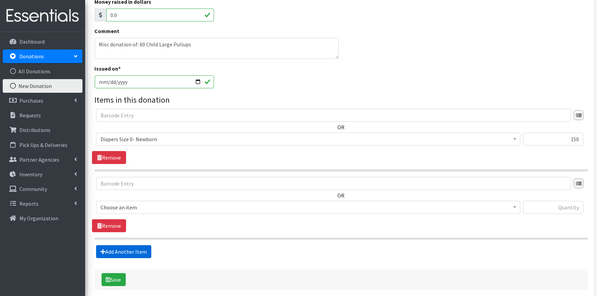
scroll to position [173, 0]
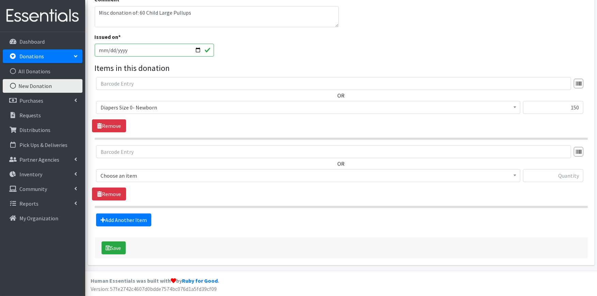
click at [137, 173] on span "Choose an item" at bounding box center [309, 176] width 416 height 10
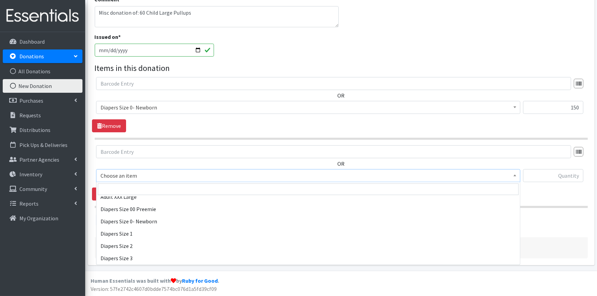
scroll to position [114, 0]
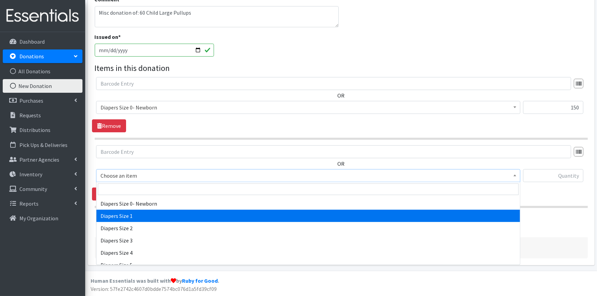
select select "408"
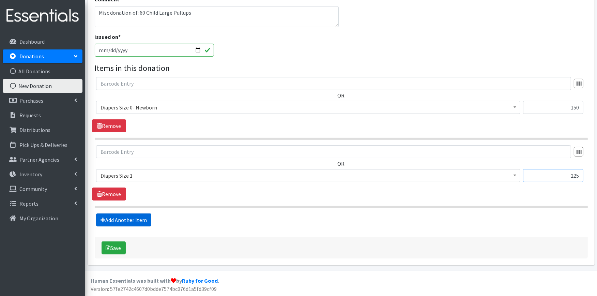
type input "225"
click at [117, 219] on link "Add Another Item" at bounding box center [123, 219] width 55 height 13
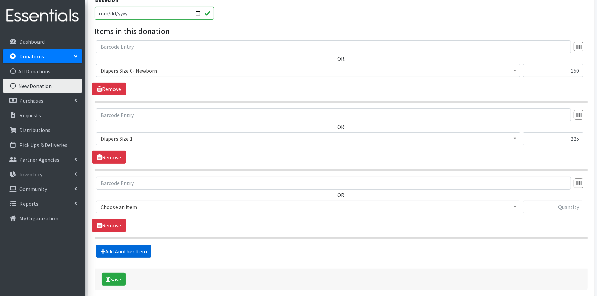
scroll to position [241, 0]
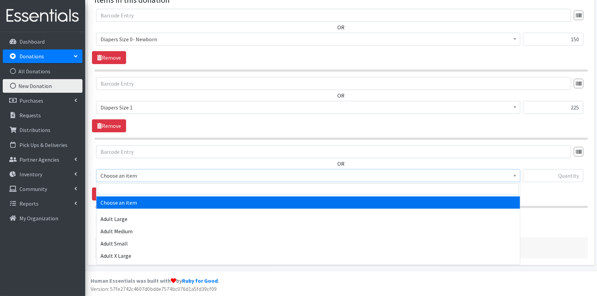
click at [134, 171] on span "Choose an item" at bounding box center [309, 176] width 416 height 10
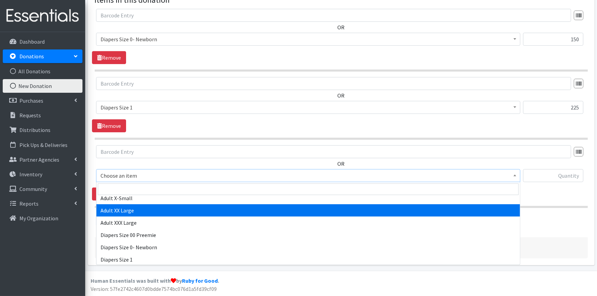
scroll to position [114, 0]
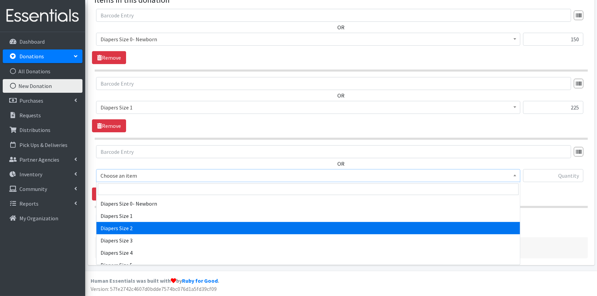
select select "426"
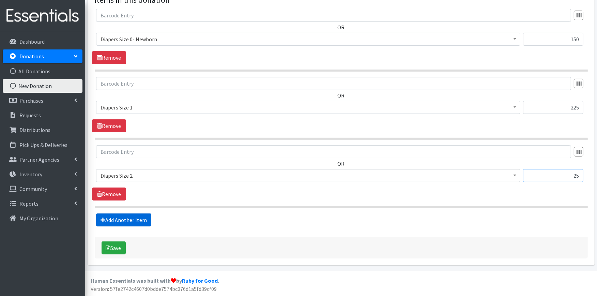
type input "25"
click at [136, 220] on link "Add Another Item" at bounding box center [123, 219] width 55 height 13
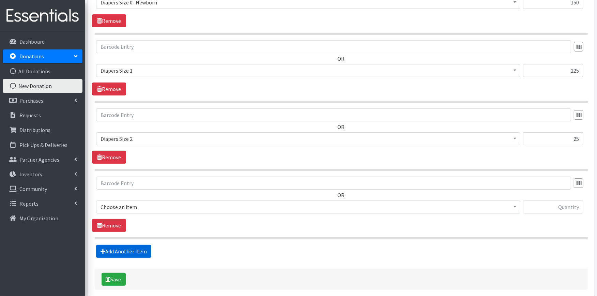
scroll to position [310, 0]
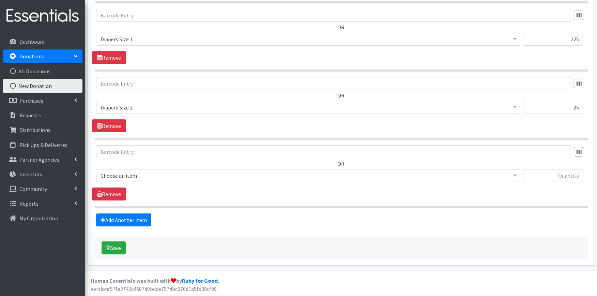
click at [138, 178] on span "Choose an item" at bounding box center [309, 176] width 416 height 10
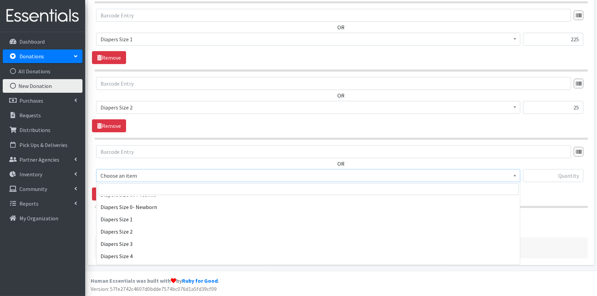
scroll to position [114, 0]
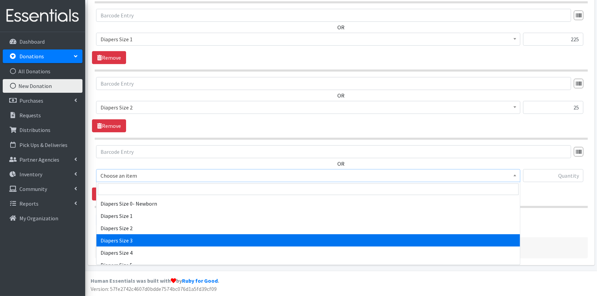
select select "428"
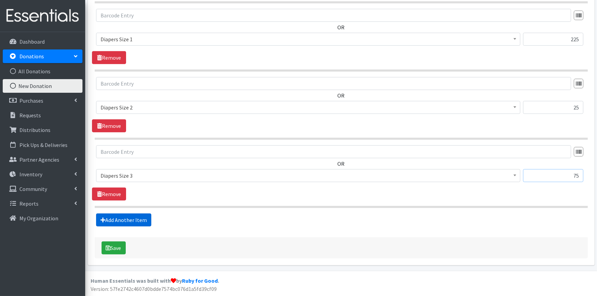
type input "75"
click at [113, 221] on link "Add Another Item" at bounding box center [123, 219] width 55 height 13
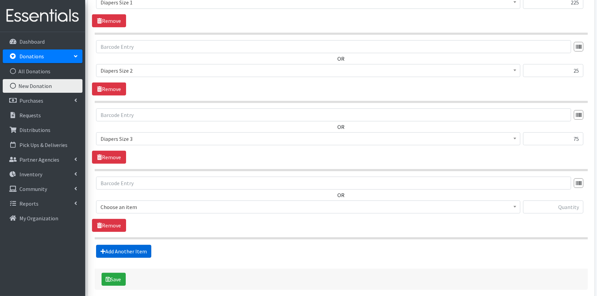
scroll to position [378, 0]
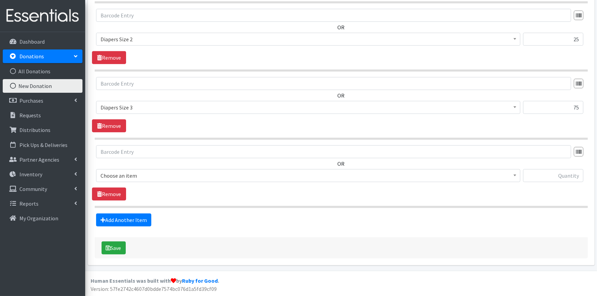
click at [111, 177] on span "Choose an item" at bounding box center [309, 176] width 416 height 10
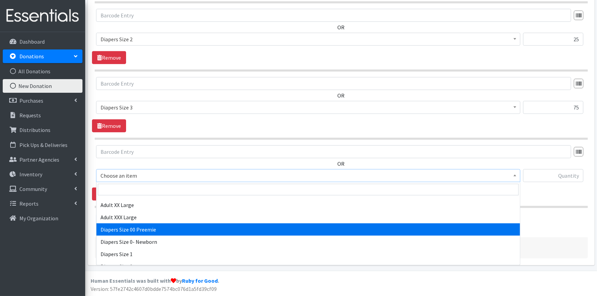
scroll to position [114, 0]
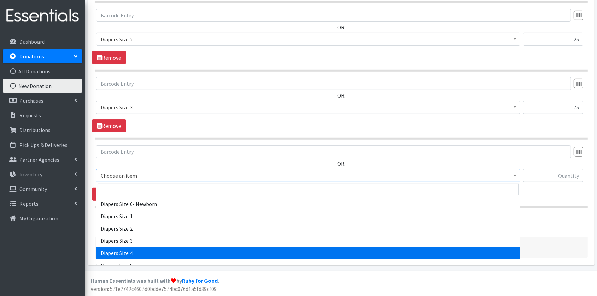
select select "414"
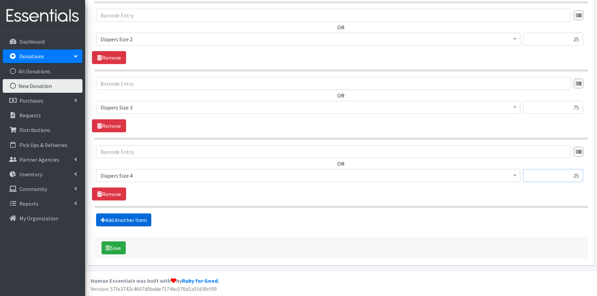
type input "25"
click at [132, 224] on link "Add Another Item" at bounding box center [123, 219] width 55 height 13
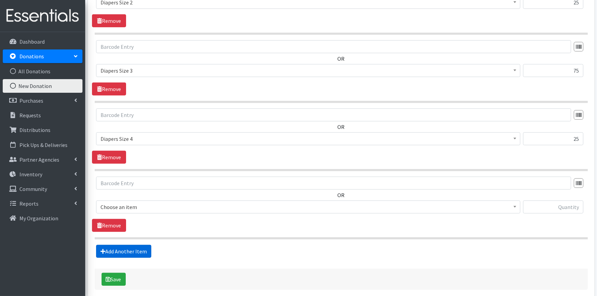
scroll to position [447, 0]
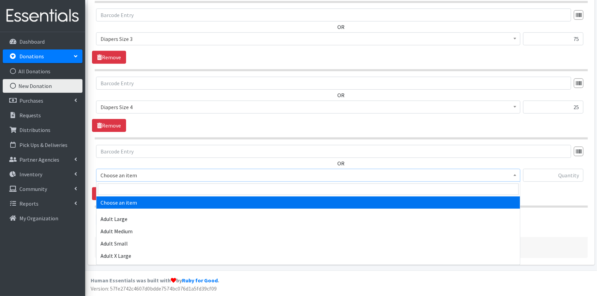
click at [428, 173] on span "Choose an item" at bounding box center [309, 175] width 416 height 10
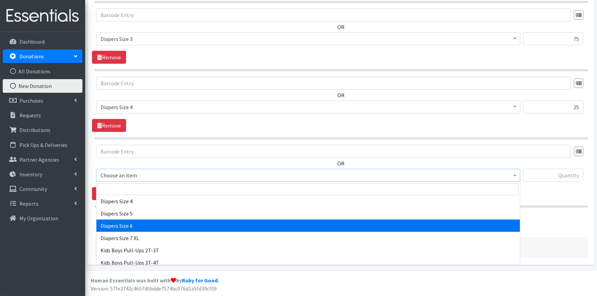
scroll to position [151, 0]
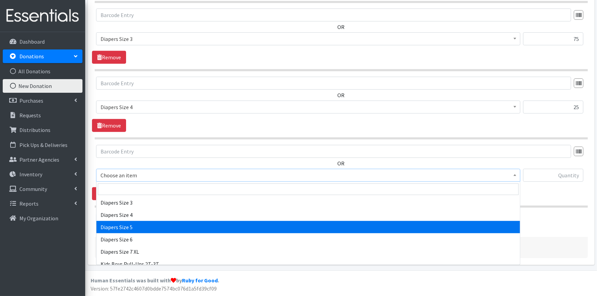
select select "415"
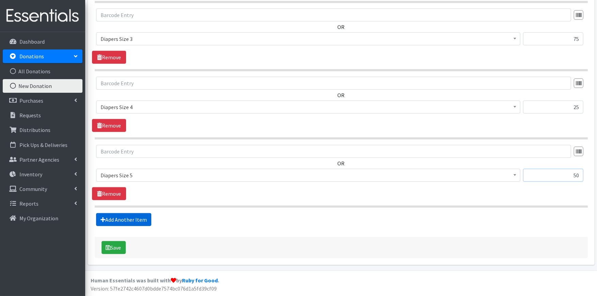
type input "50"
click at [137, 222] on link "Add Another Item" at bounding box center [123, 219] width 55 height 13
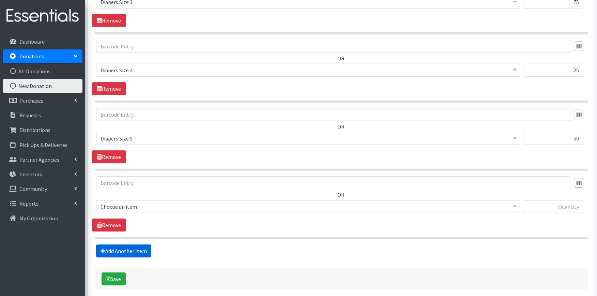
scroll to position [515, 0]
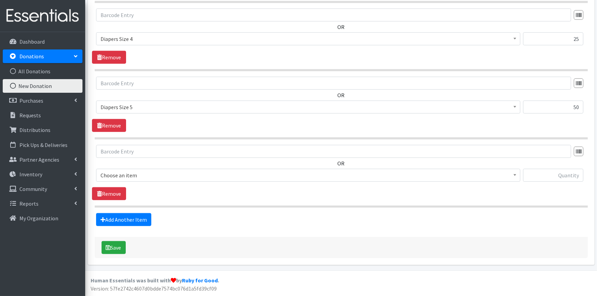
click at [152, 177] on span "Choose an item" at bounding box center [309, 175] width 416 height 10
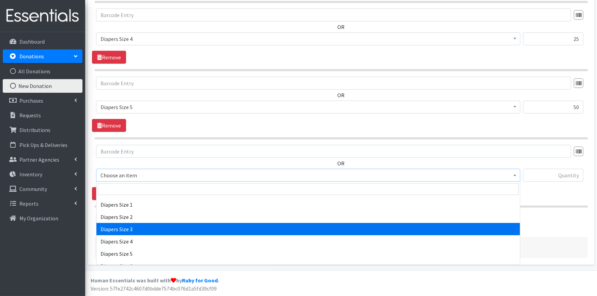
scroll to position [151, 0]
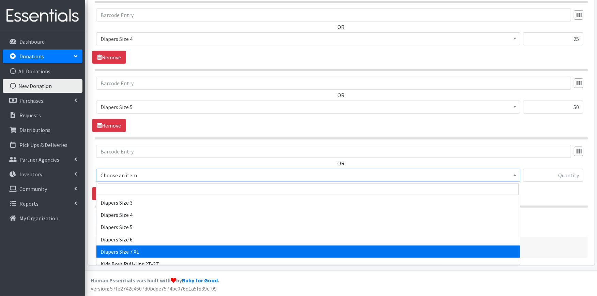
select select "4739"
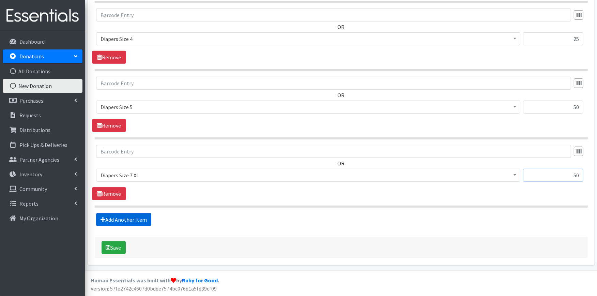
type input "50"
click at [129, 219] on link "Add Another Item" at bounding box center [123, 219] width 55 height 13
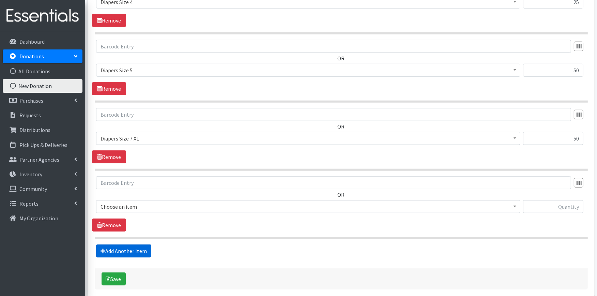
scroll to position [583, 0]
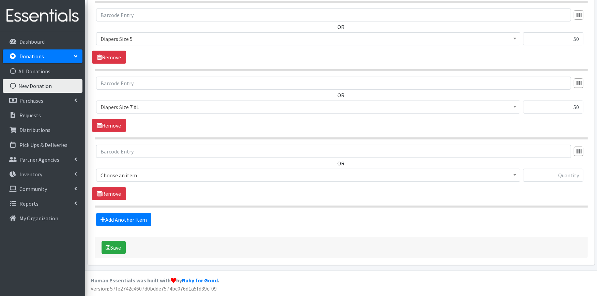
click at [140, 174] on span "Choose an item" at bounding box center [309, 175] width 416 height 10
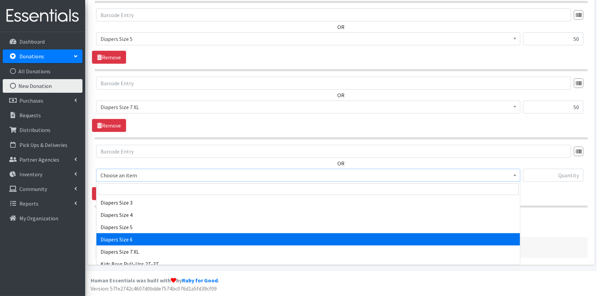
scroll to position [189, 0]
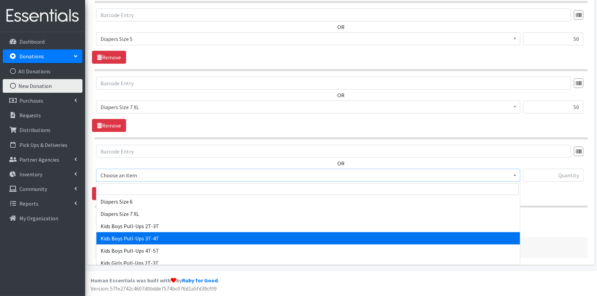
select select "2927"
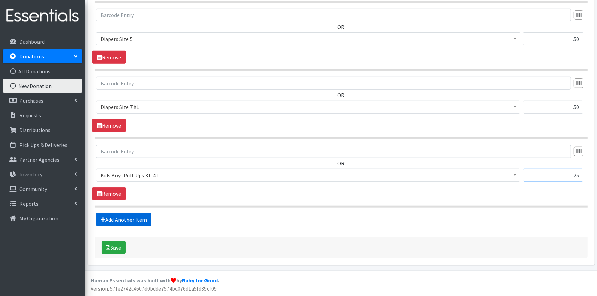
type input "25"
click at [133, 218] on link "Add Another Item" at bounding box center [123, 219] width 55 height 13
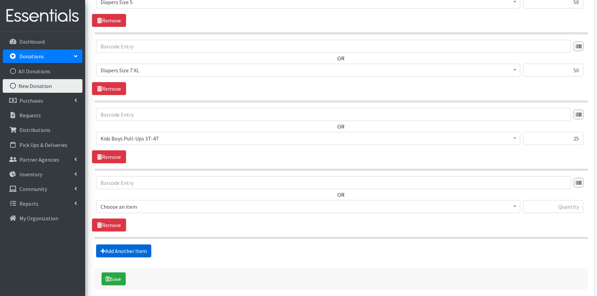
scroll to position [651, 0]
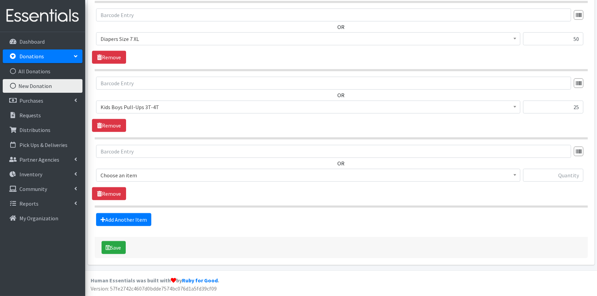
click at [145, 176] on span "Choose an item" at bounding box center [309, 175] width 416 height 10
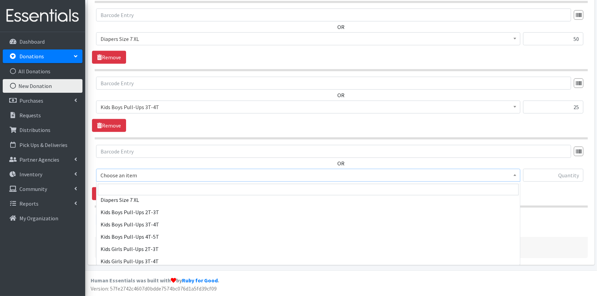
scroll to position [227, 0]
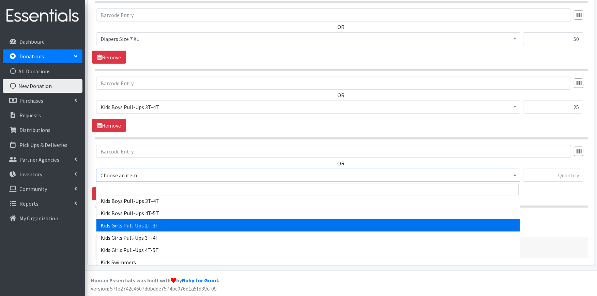
select select "2924"
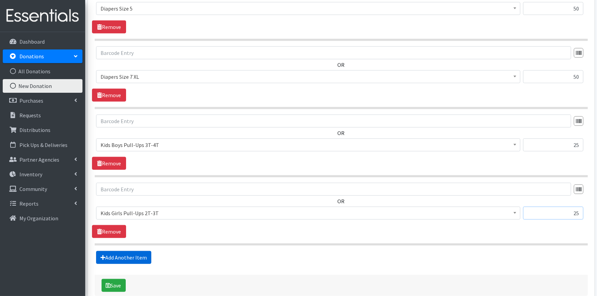
type input "25"
click at [118, 256] on link "Add Another Item" at bounding box center [123, 257] width 55 height 13
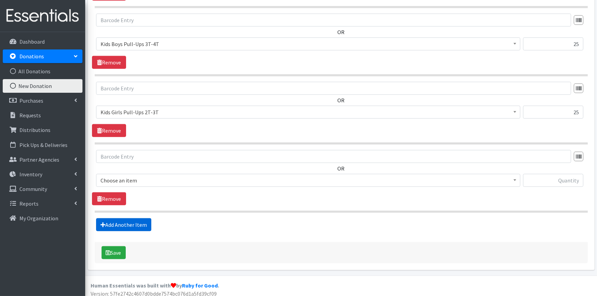
scroll to position [720, 0]
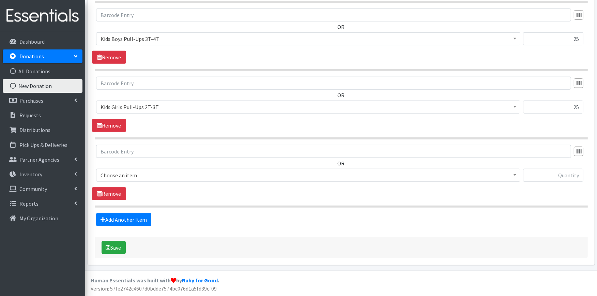
click at [148, 177] on span "Choose an item" at bounding box center [309, 175] width 416 height 10
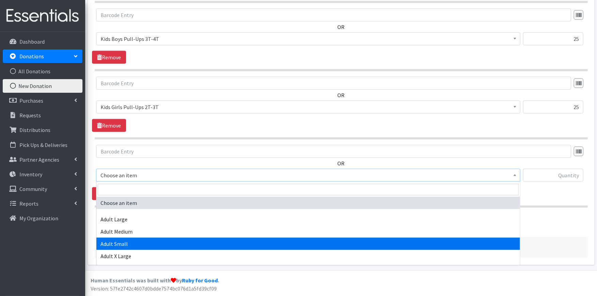
scroll to position [227, 0]
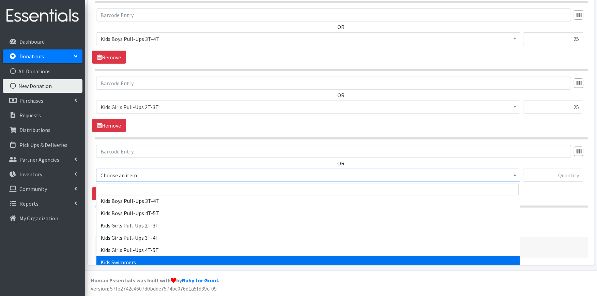
select select "4736"
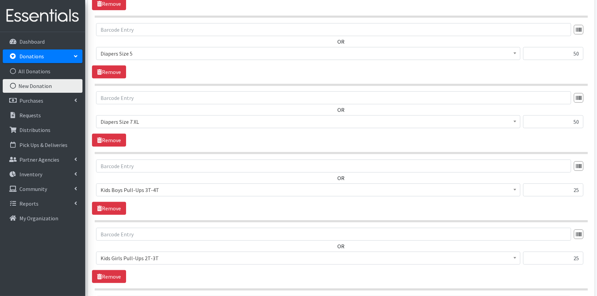
scroll to position [720, 0]
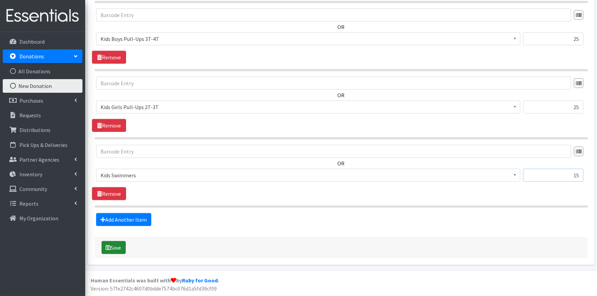
type input "15"
click at [107, 245] on icon "submit" at bounding box center [108, 247] width 5 height 5
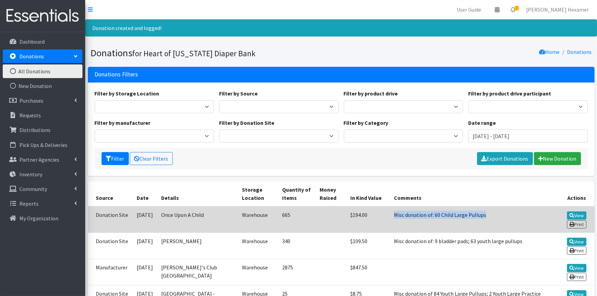
drag, startPoint x: 482, startPoint y: 215, endPoint x: 392, endPoint y: 214, distance: 90.0
click at [392, 214] on td "Misc donation of: 60 Child Large Pullups" at bounding box center [473, 219] width 166 height 27
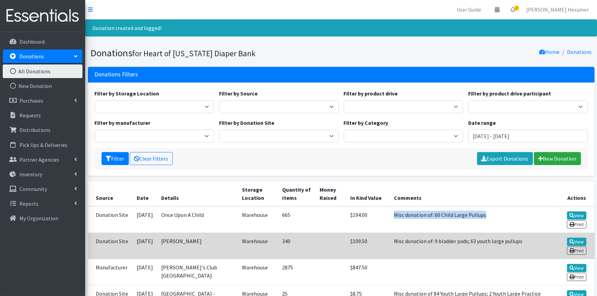
copy td "Misc donation of: 60 Child Large Pullups"
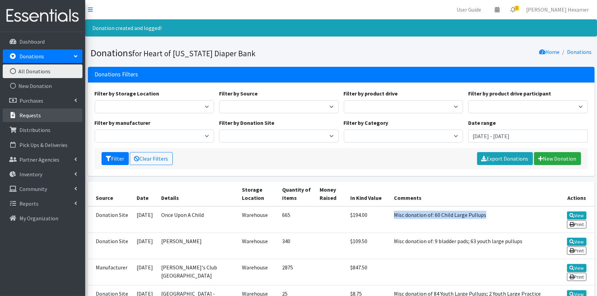
click at [42, 115] on link "Requests" at bounding box center [43, 115] width 80 height 14
